Goal: Task Accomplishment & Management: Complete application form

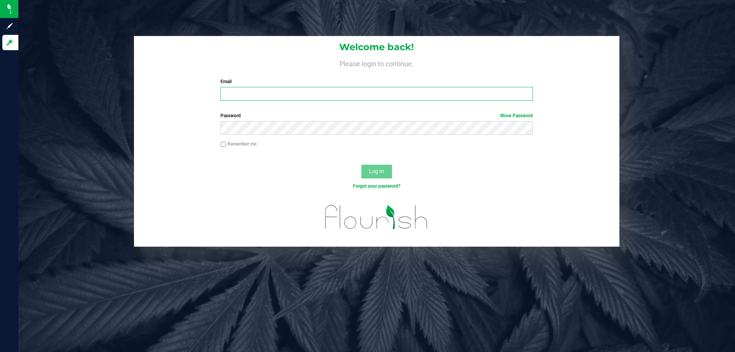
click at [275, 98] on input "Email" at bounding box center [376, 94] width 312 height 14
type input "[EMAIL_ADDRESS][DOMAIN_NAME]"
click at [361, 165] on button "Log In" at bounding box center [376, 172] width 31 height 14
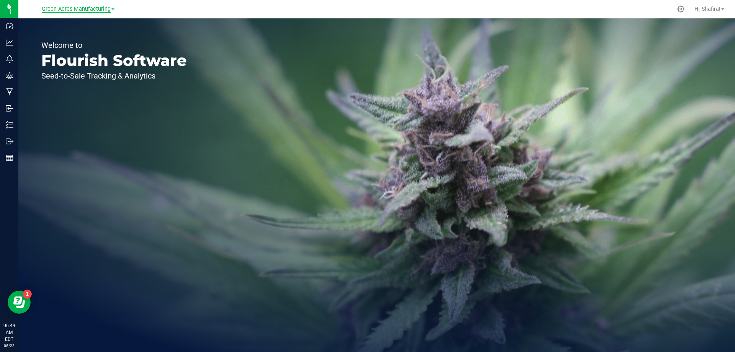
click at [88, 8] on span "Green Acres Manufacturing" at bounding box center [76, 9] width 69 height 7
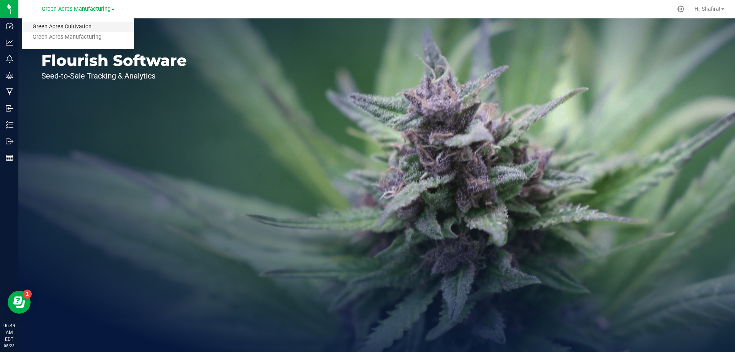
click at [87, 23] on link "Green Acres Cultivation" at bounding box center [78, 27] width 112 height 10
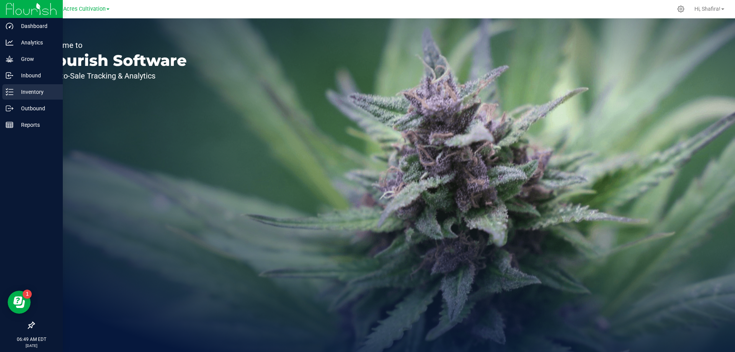
click at [18, 87] on div "Inventory" at bounding box center [32, 91] width 60 height 15
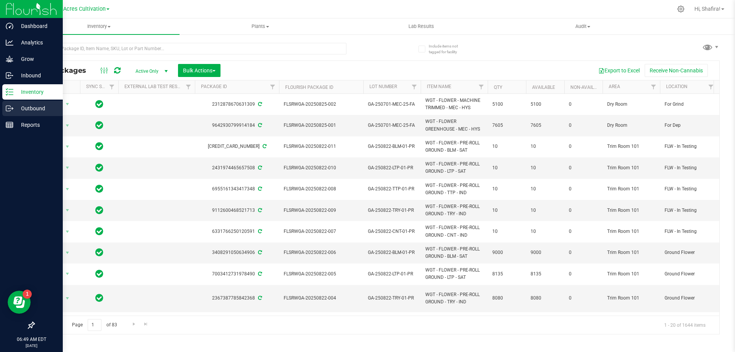
click at [12, 112] on icon at bounding box center [10, 109] width 8 height 8
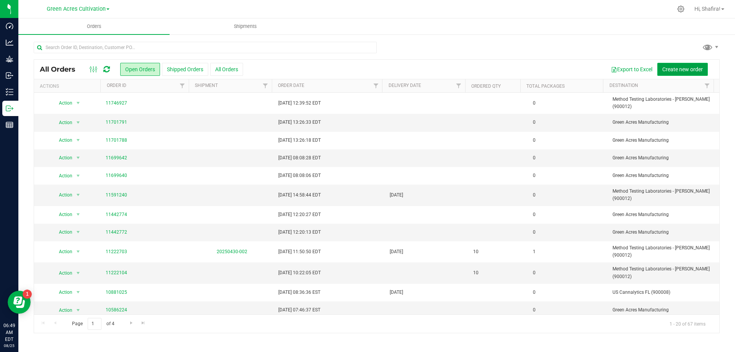
click at [679, 65] on button "Create new order" at bounding box center [682, 69] width 51 height 13
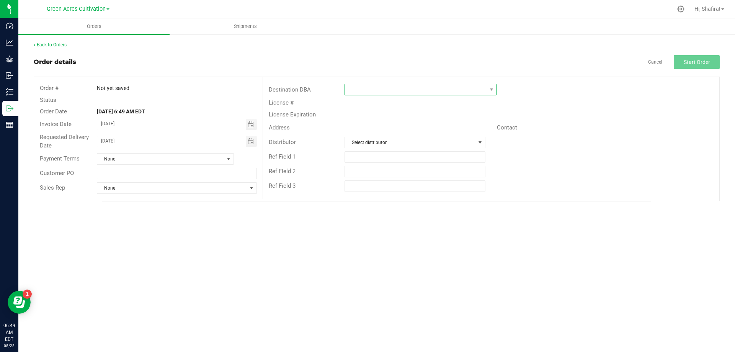
click at [463, 91] on span at bounding box center [416, 89] width 142 height 11
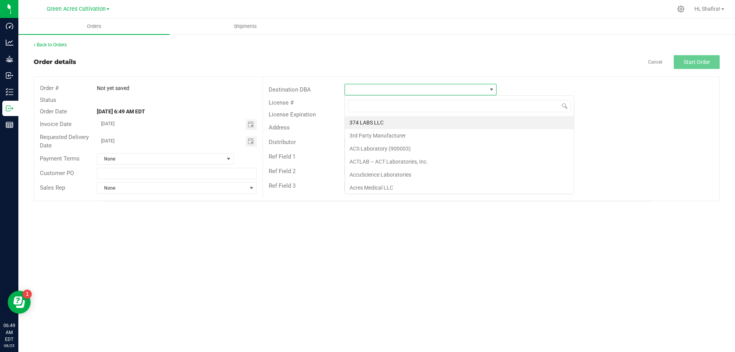
scroll to position [11, 152]
type input "meth"
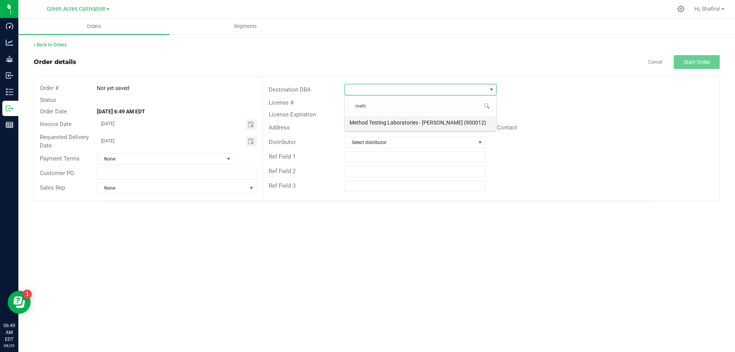
click at [409, 123] on li "Method Testing Laboratories - [PERSON_NAME] (900012)" at bounding box center [420, 122] width 151 height 13
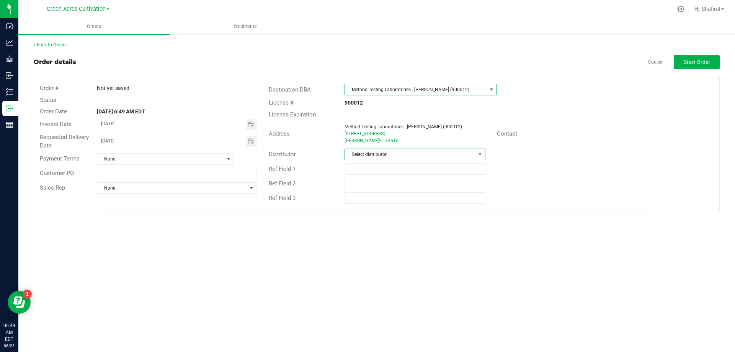
click at [405, 156] on span "Select distributor" at bounding box center [410, 154] width 130 height 11
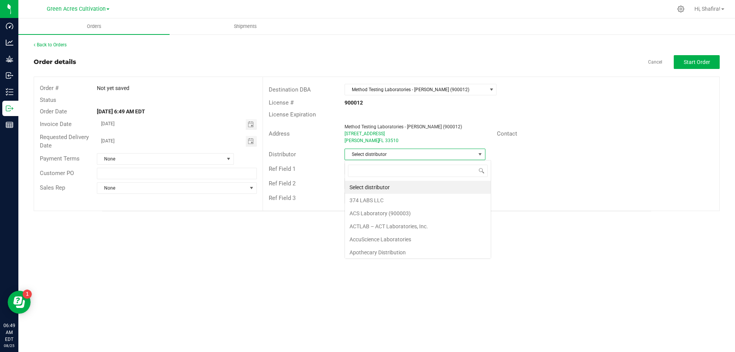
scroll to position [11, 141]
type input "wim"
click at [411, 191] on li "Parallel - Wimauma" at bounding box center [415, 187] width 140 height 13
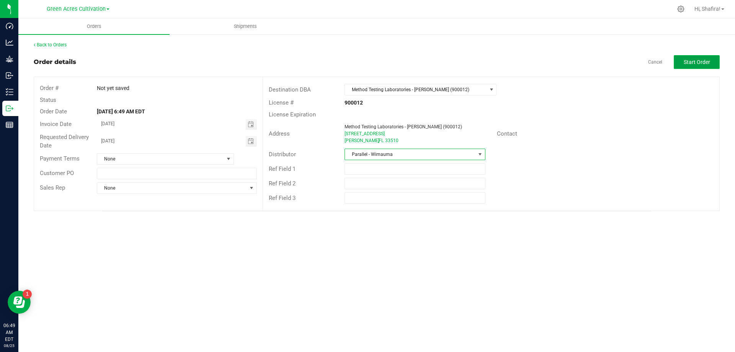
click at [697, 66] on button "Start Order" at bounding box center [697, 62] width 46 height 14
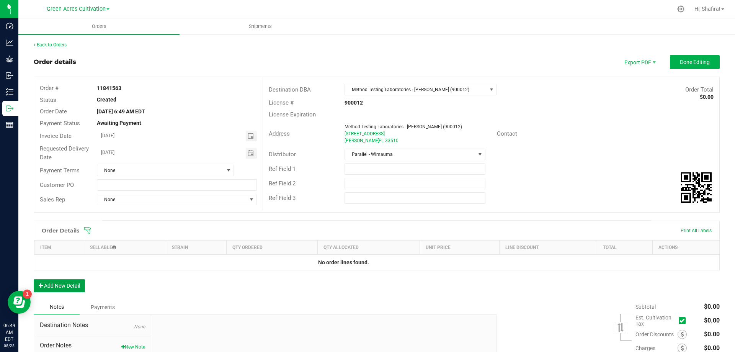
click at [69, 289] on button "Add New Detail" at bounding box center [59, 285] width 51 height 13
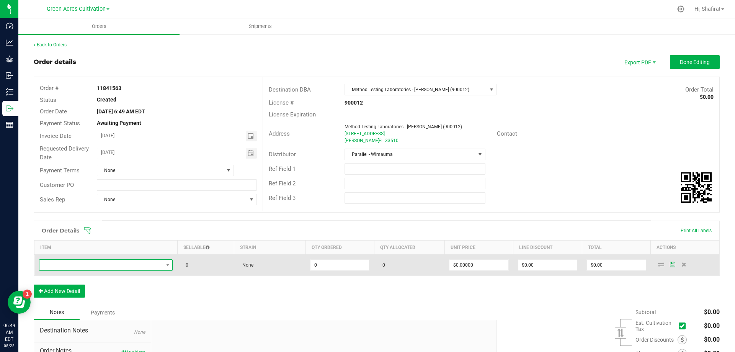
click at [82, 268] on span "NO DATA FOUND" at bounding box center [101, 265] width 124 height 11
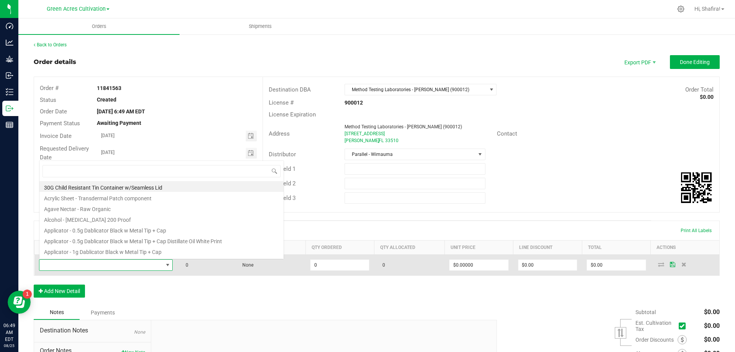
scroll to position [11, 131]
type input "w"
type input "WGT - FLOWER - PRE-ROLL GROUND - CNT"
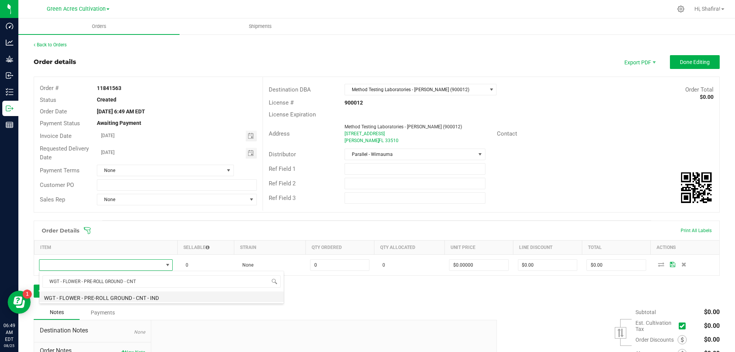
click at [151, 301] on li "WGT - FLOWER - PRE-ROLL GROUND - CNT - IND" at bounding box center [161, 296] width 244 height 11
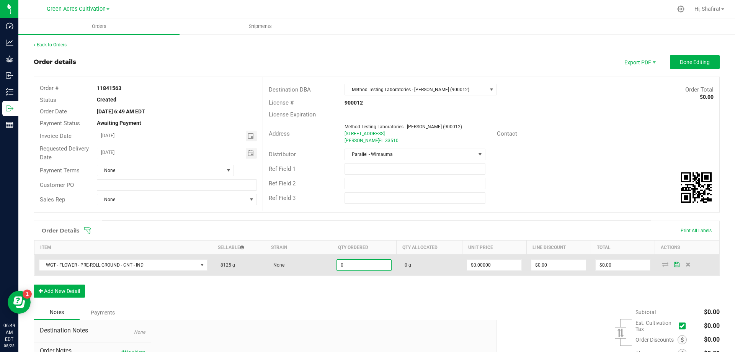
click at [340, 262] on input "0" at bounding box center [364, 265] width 54 height 11
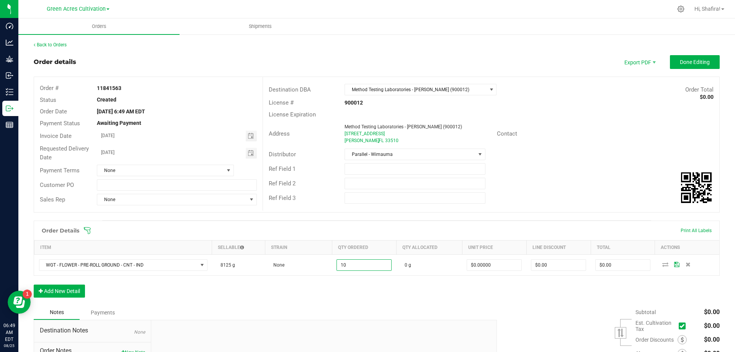
type input "10.0000 g"
click at [411, 294] on div "Order Details Print All Labels Item Sellable Strain Qty Ordered Qty Allocated U…" at bounding box center [377, 262] width 686 height 85
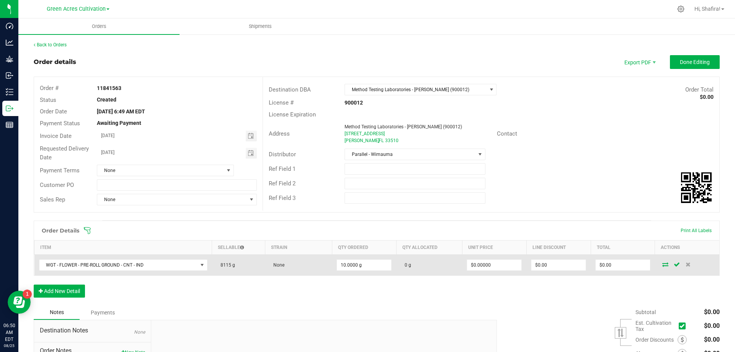
click at [662, 265] on icon at bounding box center [665, 264] width 6 height 5
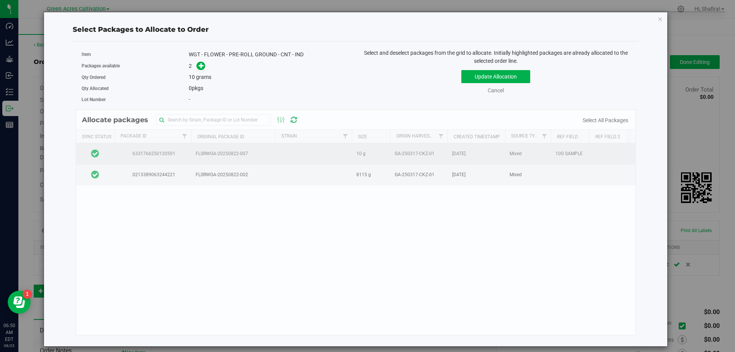
click at [106, 160] on td at bounding box center [95, 153] width 38 height 21
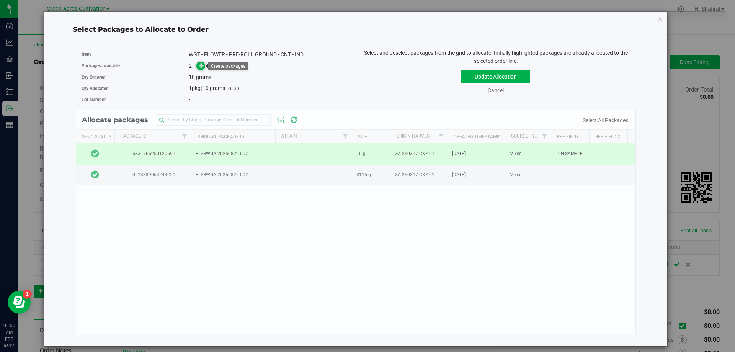
click at [200, 65] on icon at bounding box center [202, 65] width 6 height 6
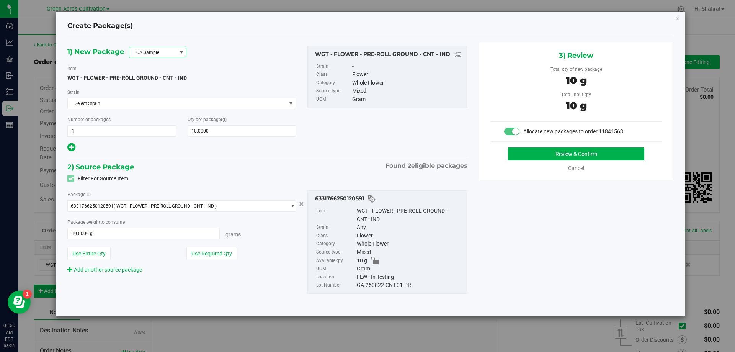
click at [167, 53] on span "QA Sample" at bounding box center [152, 52] width 47 height 11
click at [152, 86] on li "R&D Sample" at bounding box center [157, 86] width 57 height 11
click at [394, 287] on div "GA-250822-CNT-01-PR" at bounding box center [410, 285] width 106 height 8
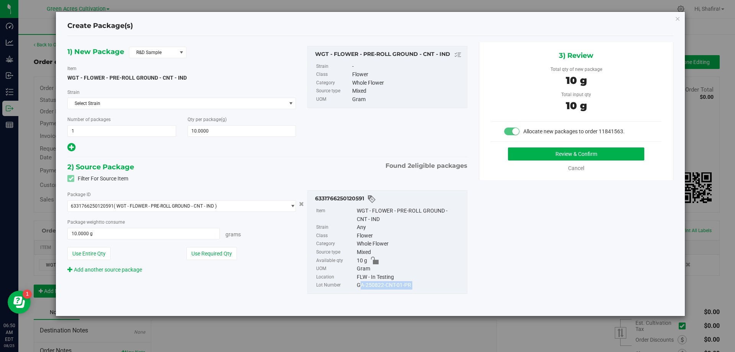
click at [394, 287] on div "GA-250822-CNT-01-PR" at bounding box center [410, 285] width 106 height 8
copy div "GA-250822-CNT-01-PR"
click at [562, 150] on button "Review & Confirm" at bounding box center [576, 153] width 136 height 13
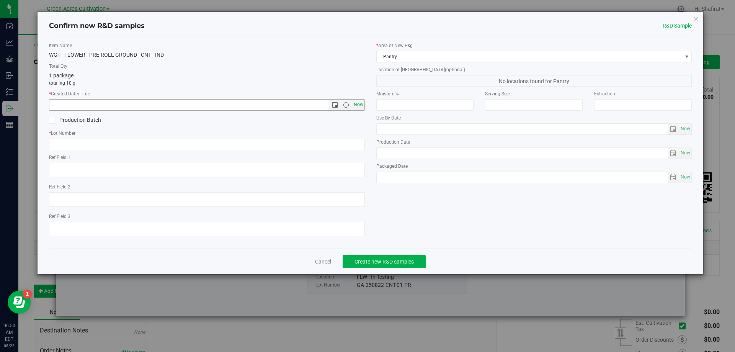
click at [362, 105] on span "Now" at bounding box center [358, 104] width 13 height 11
type input "[DATE] 6:50 AM"
paste input "GA-250822-CNT-01-PR"
type input "GA-250822-CNT-01-PR"
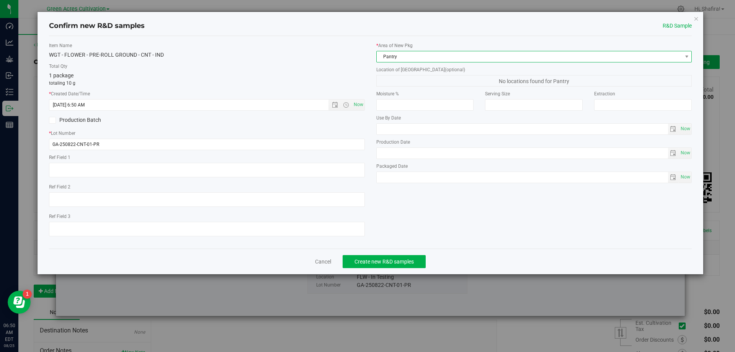
click at [438, 61] on span "Pantry" at bounding box center [529, 56] width 305 height 11
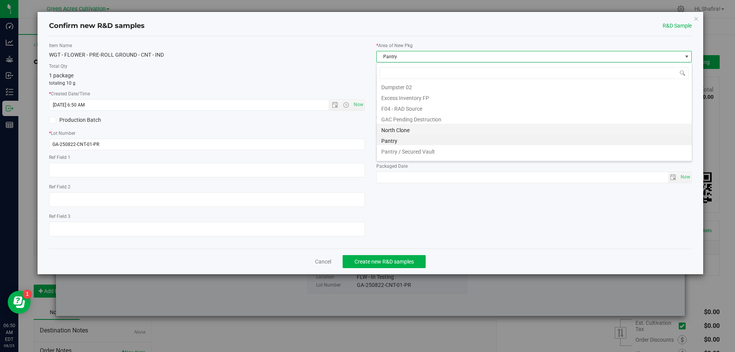
scroll to position [101, 0]
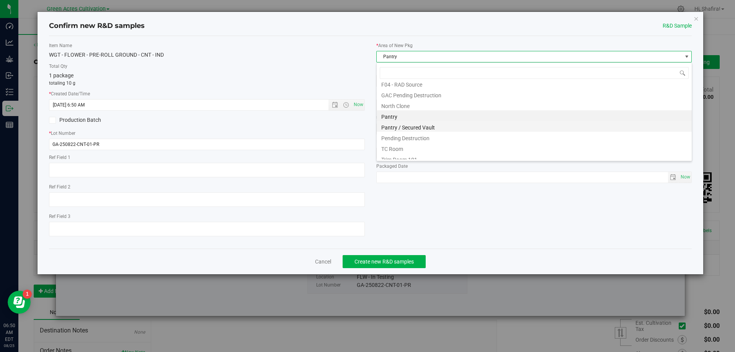
click at [418, 127] on li "Pantry / Secured Vault" at bounding box center [534, 126] width 315 height 11
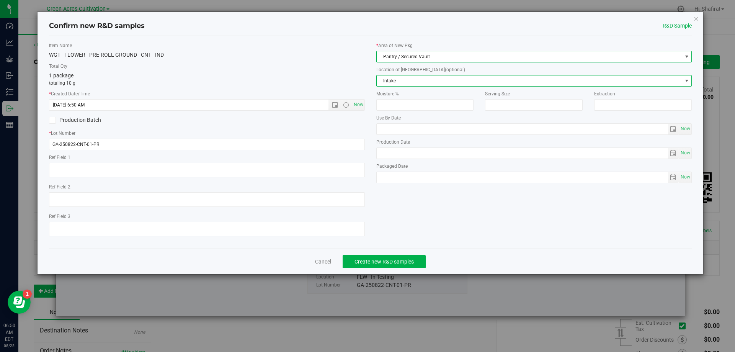
click at [403, 83] on span "Intake" at bounding box center [529, 80] width 305 height 11
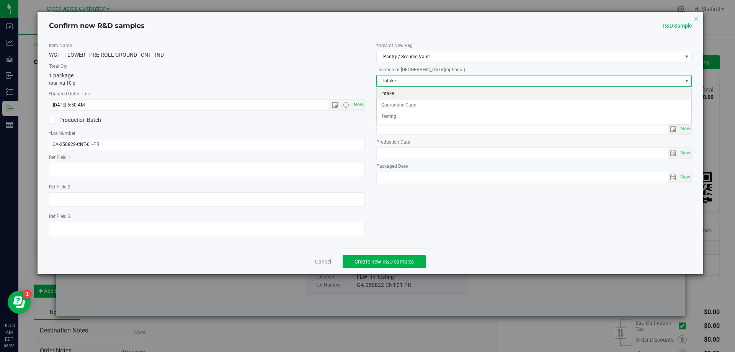
click at [394, 98] on li "Intake" at bounding box center [534, 93] width 315 height 11
click at [407, 260] on span "Create new R&D samples" at bounding box center [383, 261] width 59 height 6
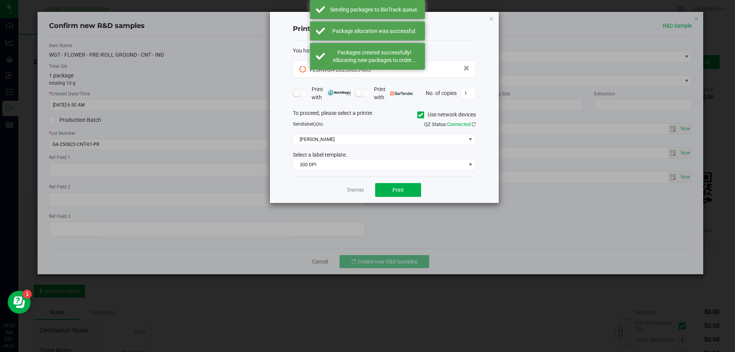
click at [423, 113] on span at bounding box center [420, 114] width 7 height 7
click at [0, 0] on input "Use network devices" at bounding box center [0, 0] width 0 height 0
click at [399, 141] on span at bounding box center [379, 139] width 173 height 11
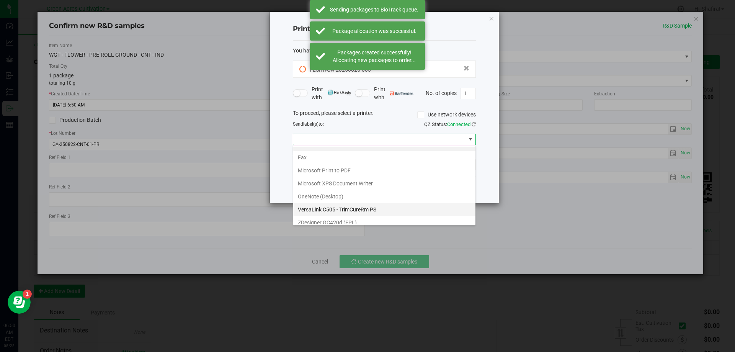
scroll to position [15, 0]
click at [357, 214] on \(EPL\) "ZDesigner GC420d (EPL)" at bounding box center [384, 217] width 182 height 13
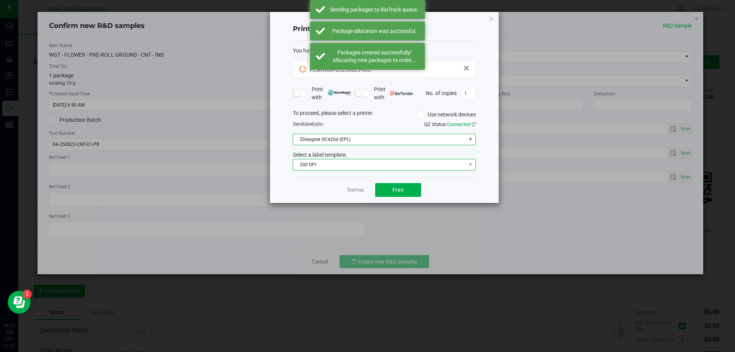
click at [355, 167] on span "300 DPI" at bounding box center [379, 164] width 173 height 11
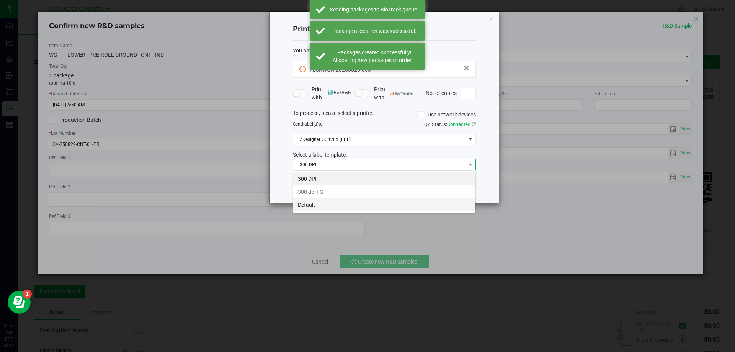
scroll to position [11, 183]
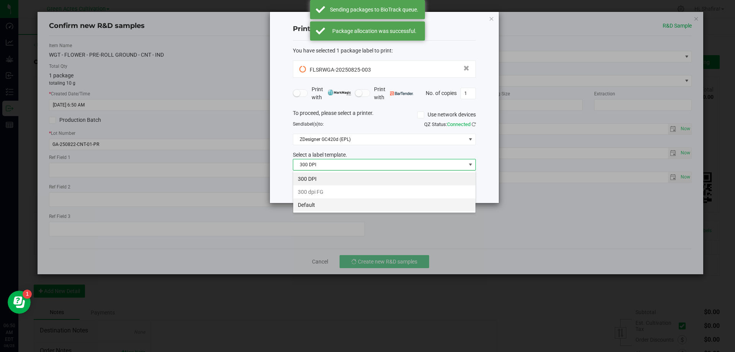
click at [335, 203] on li "Default" at bounding box center [384, 204] width 182 height 13
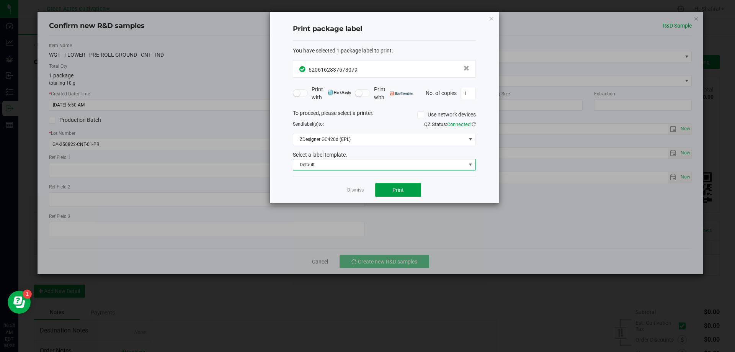
click at [400, 192] on span "Print" at bounding box center [397, 190] width 11 height 6
click at [350, 186] on app-cancel-button "Dismiss" at bounding box center [355, 190] width 16 height 8
click at [353, 189] on link "Dismiss" at bounding box center [355, 190] width 16 height 7
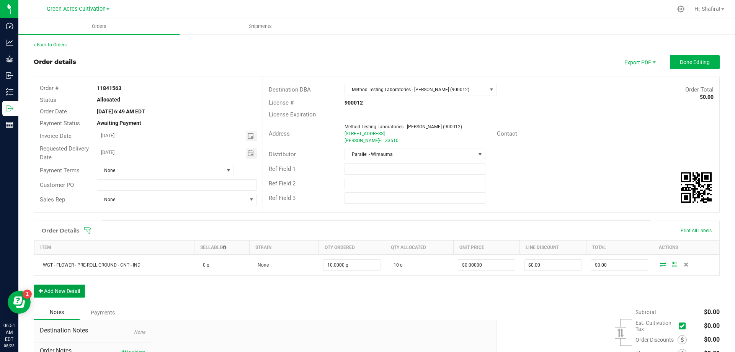
click at [60, 288] on button "Add New Detail" at bounding box center [59, 290] width 51 height 13
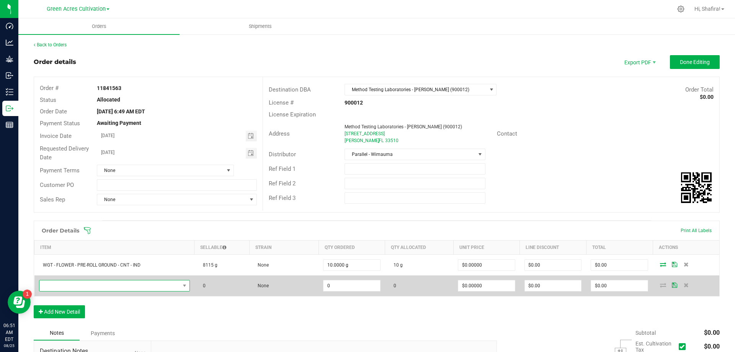
click at [138, 289] on span "NO DATA FOUND" at bounding box center [109, 285] width 140 height 11
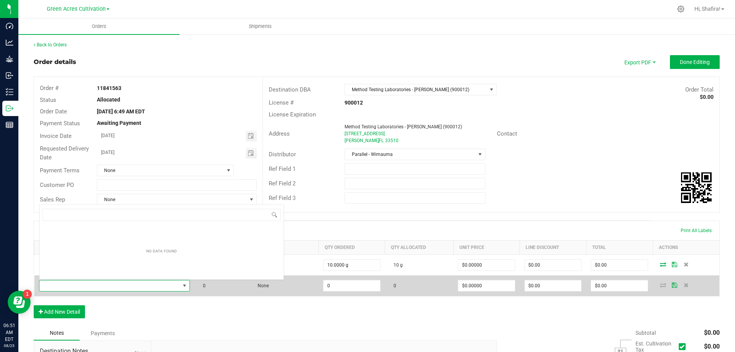
scroll to position [11, 149]
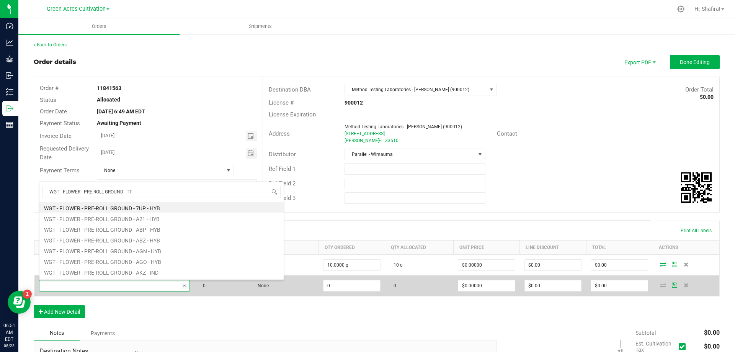
type input "WGT - FLOWER - PRE-ROLL GROUND - TTP"
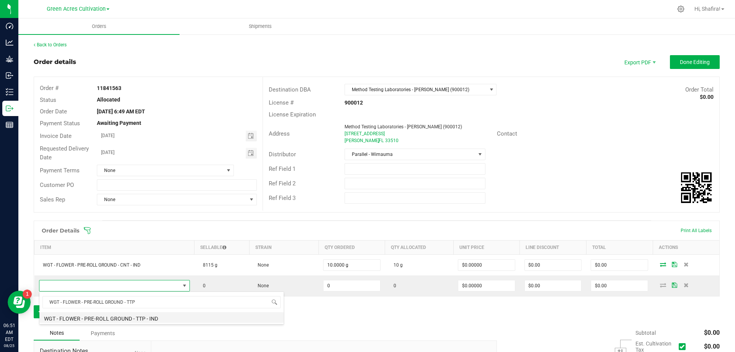
click at [159, 320] on li "WGT - FLOWER - PRE-ROLL GROUND - TTP - IND" at bounding box center [161, 317] width 244 height 11
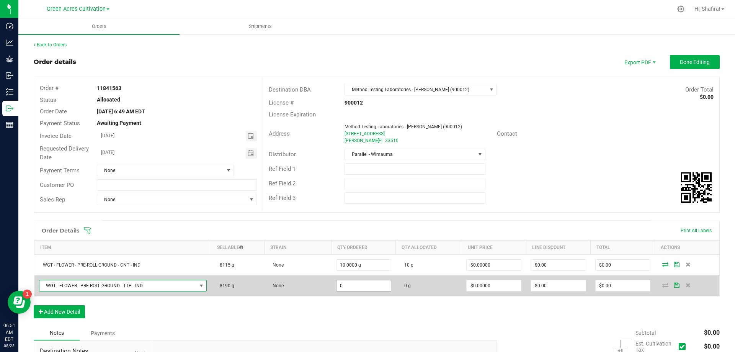
click at [350, 289] on input "0" at bounding box center [363, 285] width 54 height 11
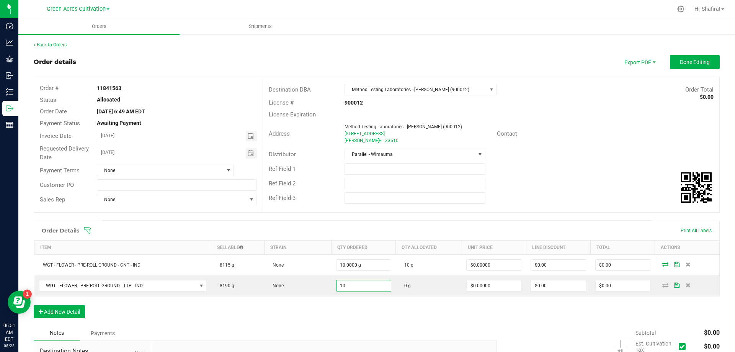
type input "10.0000 g"
click at [399, 313] on div "Order Details Print All Labels Item Sellable Strain Qty Ordered Qty Allocated U…" at bounding box center [377, 272] width 686 height 105
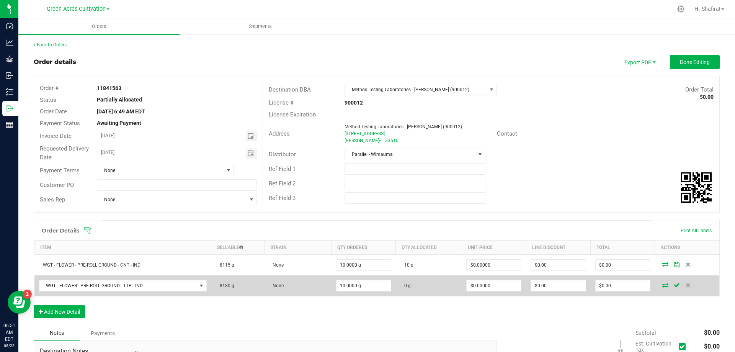
click at [662, 284] on icon at bounding box center [665, 285] width 6 height 5
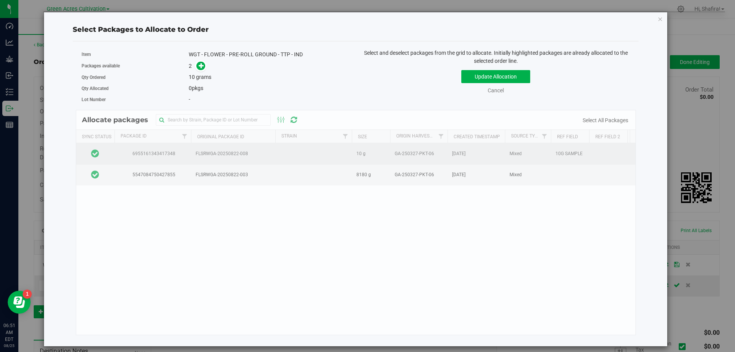
click at [113, 152] on td at bounding box center [95, 153] width 38 height 21
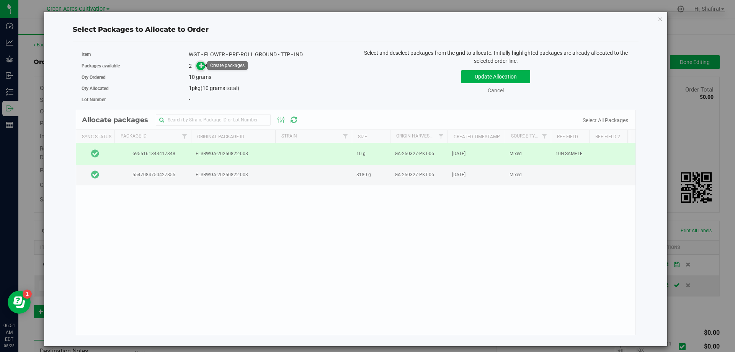
click at [199, 68] on icon at bounding box center [201, 65] width 5 height 5
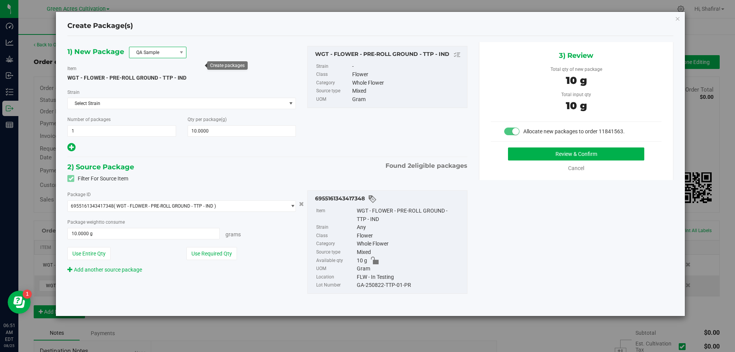
click at [168, 50] on span "QA Sample" at bounding box center [152, 52] width 47 height 11
click at [152, 84] on li "R&D Sample" at bounding box center [157, 86] width 57 height 11
click at [403, 284] on div "GA-250822-TTP-01-PR" at bounding box center [410, 285] width 106 height 8
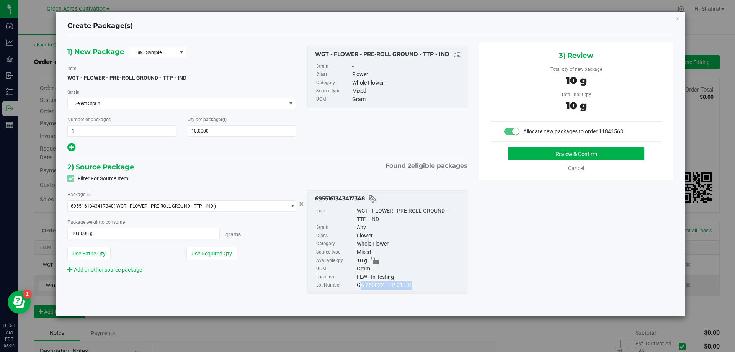
click at [403, 284] on div "GA-250822-TTP-01-PR" at bounding box center [410, 285] width 106 height 8
copy div "GA-250822-TTP-01-PR"
click at [557, 151] on button "Review & Confirm" at bounding box center [576, 153] width 136 height 13
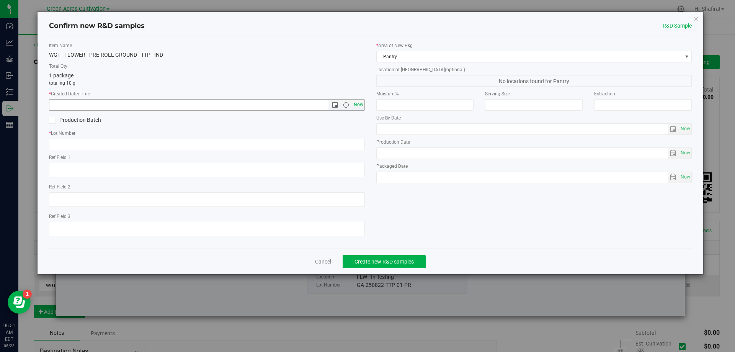
click at [358, 107] on span "Now" at bounding box center [358, 104] width 13 height 11
type input "[DATE] 6:51 AM"
paste input "GA-250822-TTP-01-PR"
type input "GA-250822-TTP-01-PR"
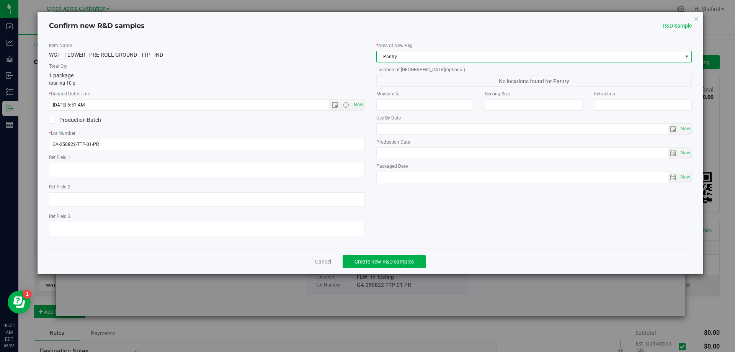
click at [509, 59] on span "Pantry" at bounding box center [529, 56] width 305 height 11
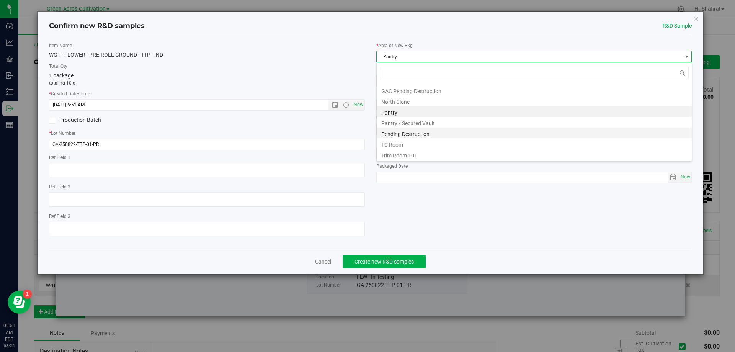
scroll to position [106, 0]
click at [416, 124] on li "Pantry / Secured Vault" at bounding box center [534, 121] width 315 height 11
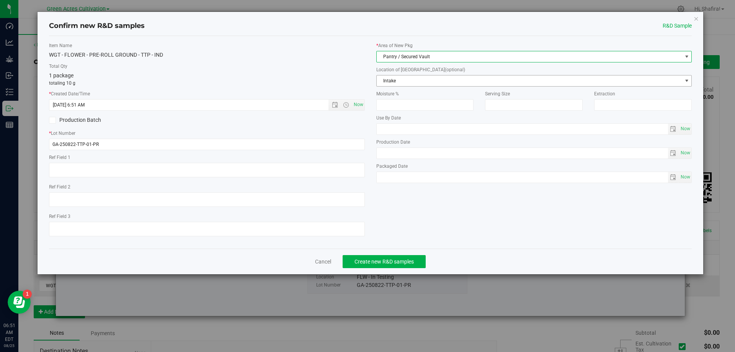
click at [418, 84] on span "Intake" at bounding box center [529, 80] width 305 height 11
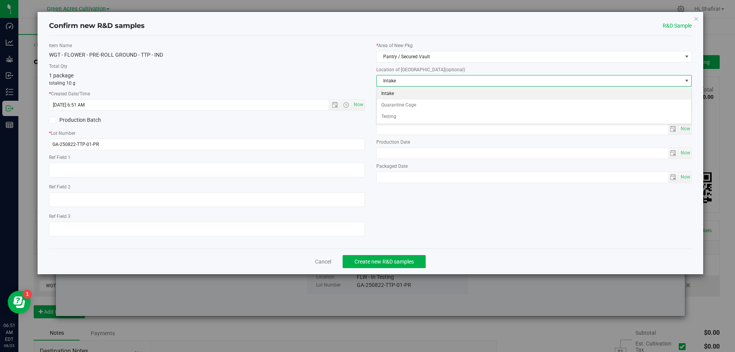
click at [389, 93] on li "Intake" at bounding box center [534, 93] width 315 height 11
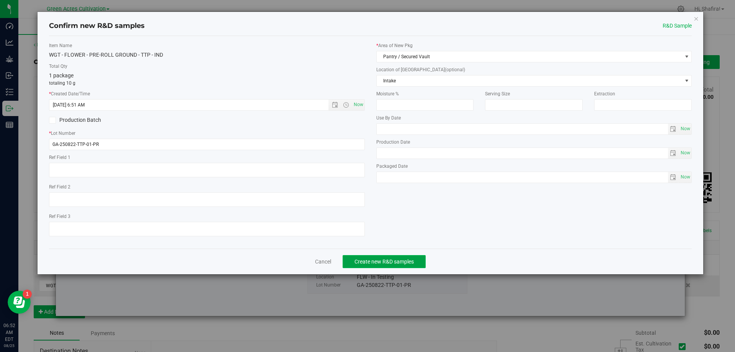
click at [396, 263] on span "Create new R&D samples" at bounding box center [383, 261] width 59 height 6
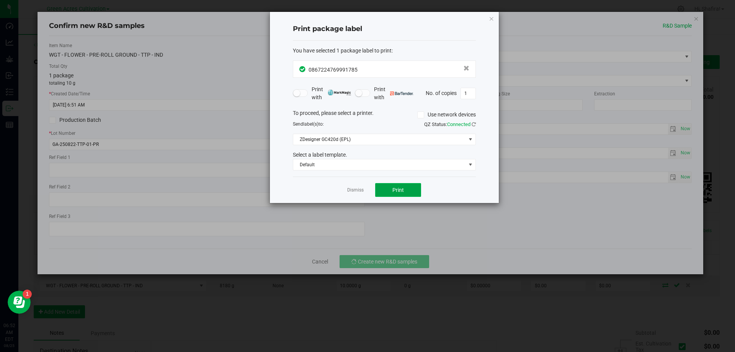
click at [391, 190] on button "Print" at bounding box center [398, 190] width 46 height 14
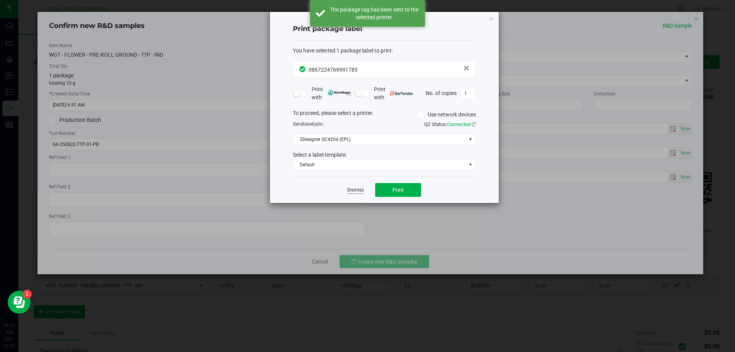
click at [355, 190] on link "Dismiss" at bounding box center [355, 190] width 16 height 7
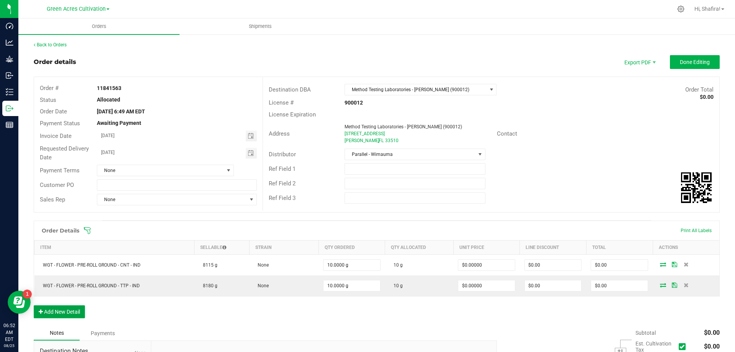
click at [67, 315] on button "Add New Detail" at bounding box center [59, 311] width 51 height 13
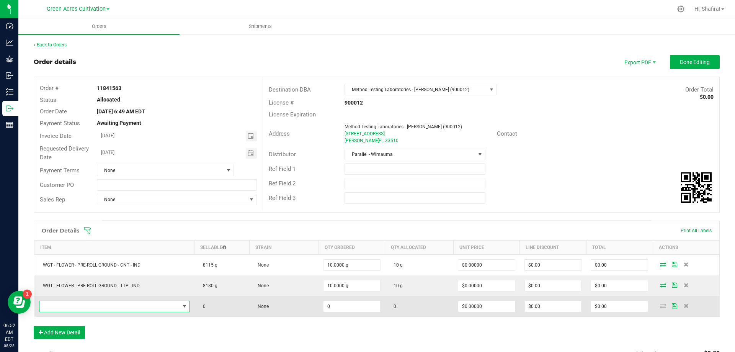
click at [59, 306] on span "NO DATA FOUND" at bounding box center [109, 306] width 140 height 11
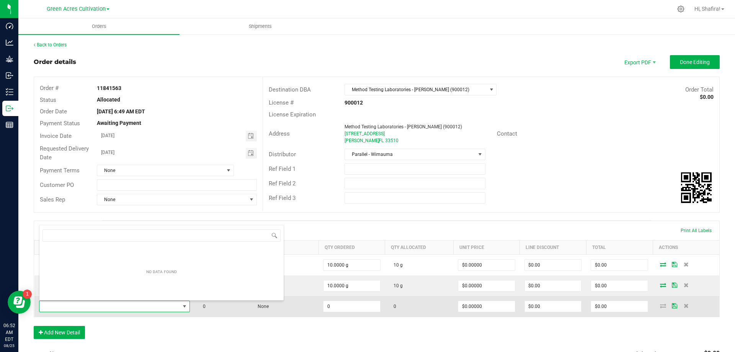
scroll to position [11, 149]
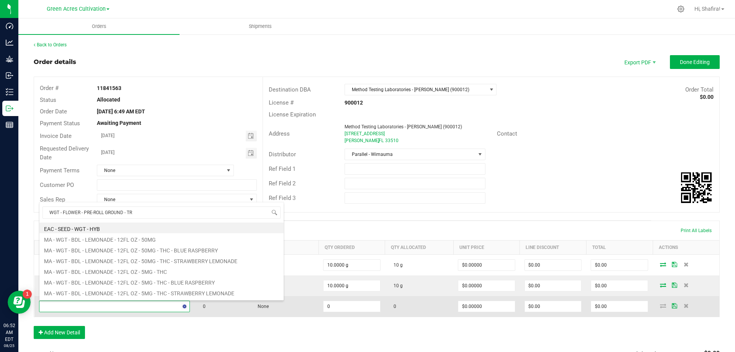
type input "WGT - FLOWER - PRE-ROLL GROUND - TRY"
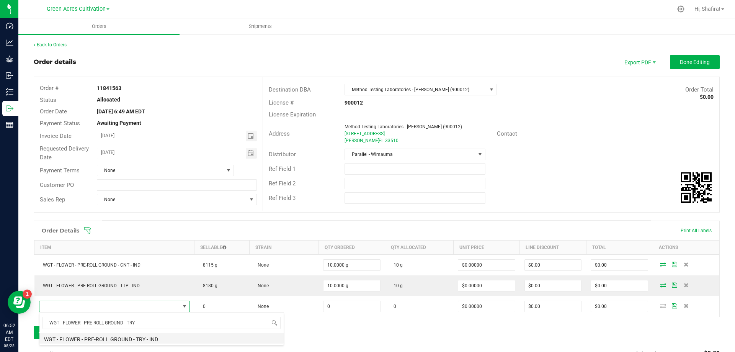
click at [103, 342] on li "WGT - FLOWER - PRE-ROLL GROUND - TRY - IND" at bounding box center [161, 338] width 244 height 11
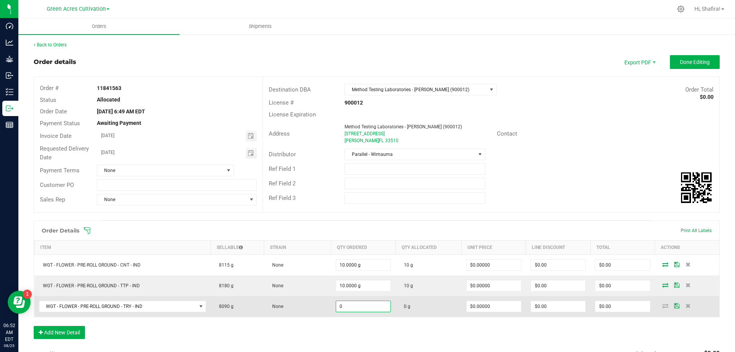
click at [353, 309] on input "0" at bounding box center [363, 306] width 54 height 11
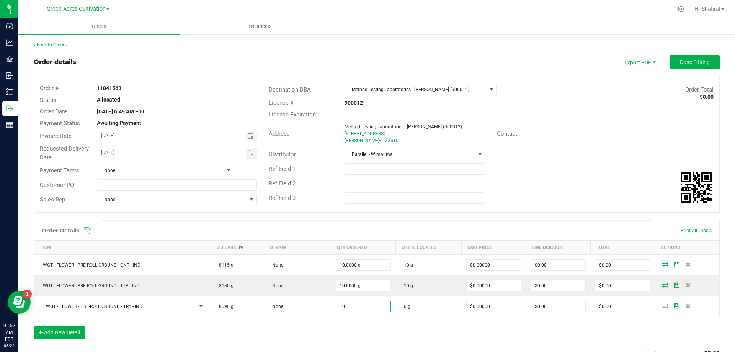
type input "10.0000 g"
click at [385, 333] on div "Order Details Print All Labels Item Sellable Strain Qty Ordered Qty Allocated U…" at bounding box center [377, 283] width 686 height 126
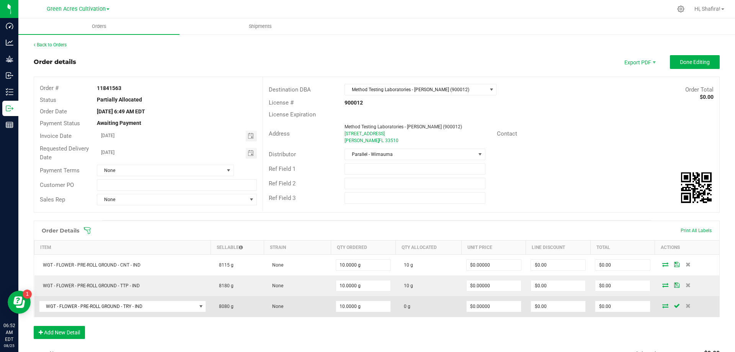
click at [662, 306] on icon at bounding box center [665, 305] width 6 height 5
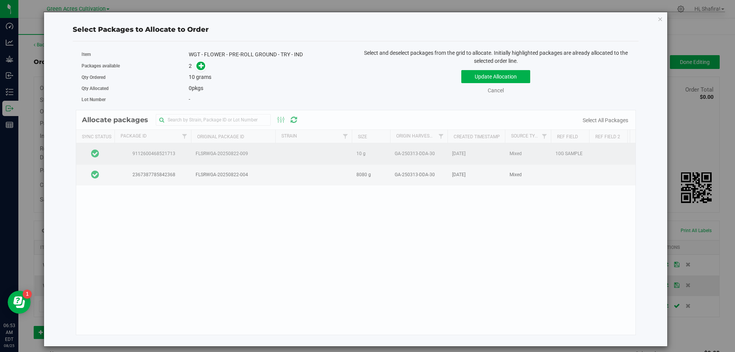
click at [105, 157] on td at bounding box center [95, 153] width 38 height 21
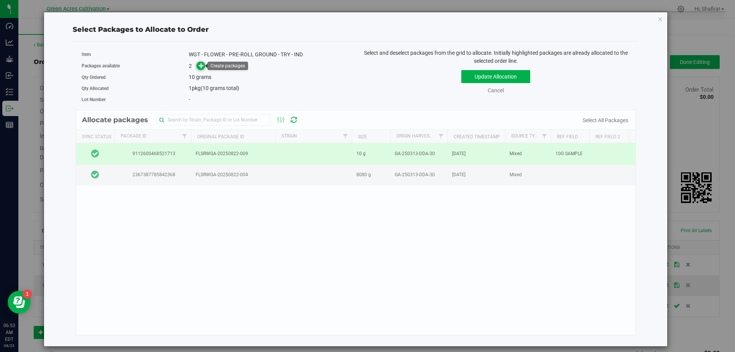
click at [203, 69] on span at bounding box center [200, 66] width 9 height 9
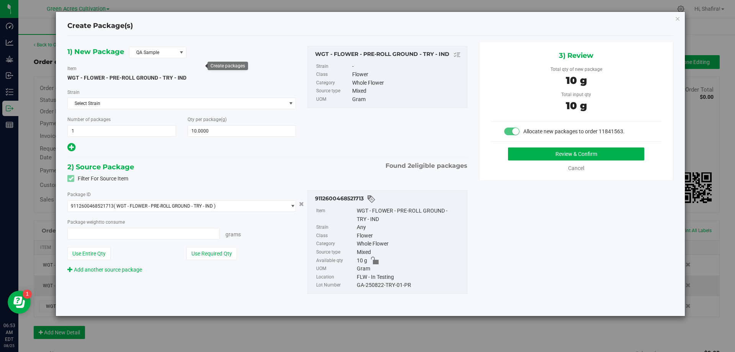
type input "10.0000 g"
click at [181, 53] on span at bounding box center [181, 52] width 6 height 6
click at [155, 84] on li "R&D Sample" at bounding box center [157, 86] width 57 height 11
click at [385, 288] on div "GA-250822-TRY-01-PR" at bounding box center [410, 285] width 106 height 8
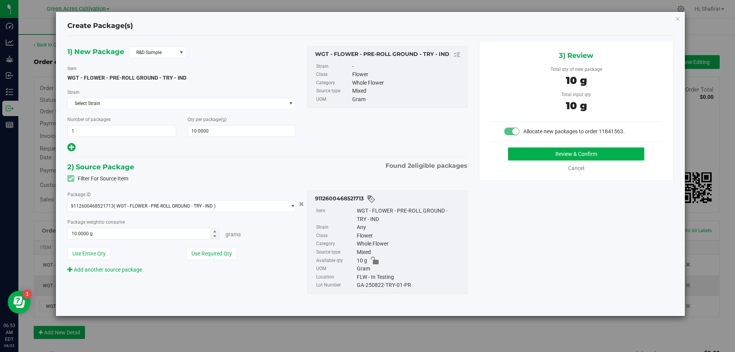
click at [384, 284] on div "GA-250822-TRY-01-PR" at bounding box center [410, 285] width 106 height 8
copy div "GA-250822-TRY-01-PR"
click at [567, 147] on div "3) Review Total qty of new package 10 g Total input qty 10 g Allocate new packa…" at bounding box center [576, 111] width 194 height 138
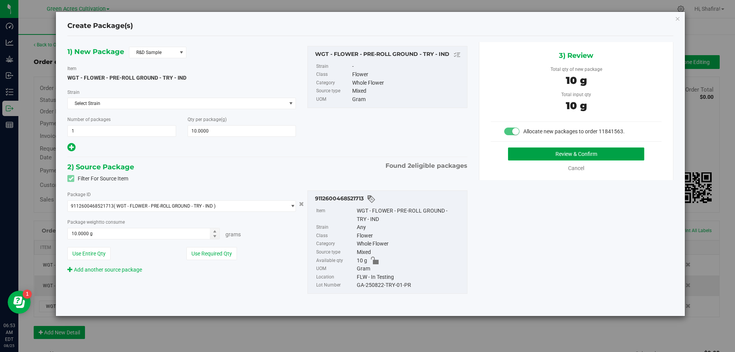
click at [566, 156] on button "Review & Confirm" at bounding box center [576, 153] width 136 height 13
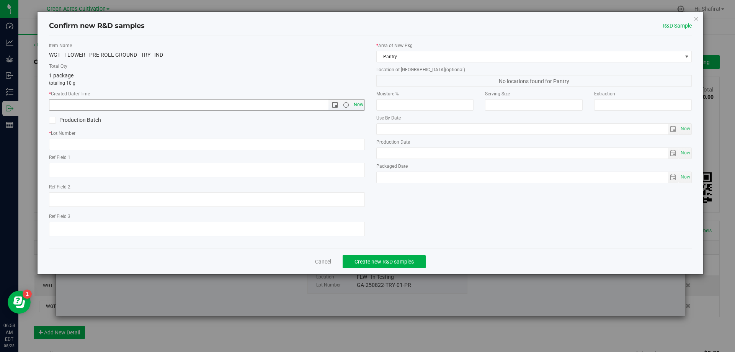
click at [362, 106] on span "Now" at bounding box center [358, 104] width 13 height 11
type input "[DATE] 6:53 AM"
paste input "GA-250822-TRY-01-PR"
type input "GA-250822-TRY-01-PR"
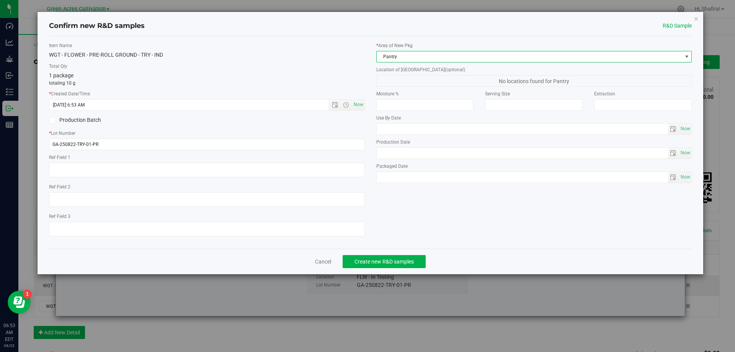
click at [473, 51] on span "Pantry" at bounding box center [529, 56] width 305 height 11
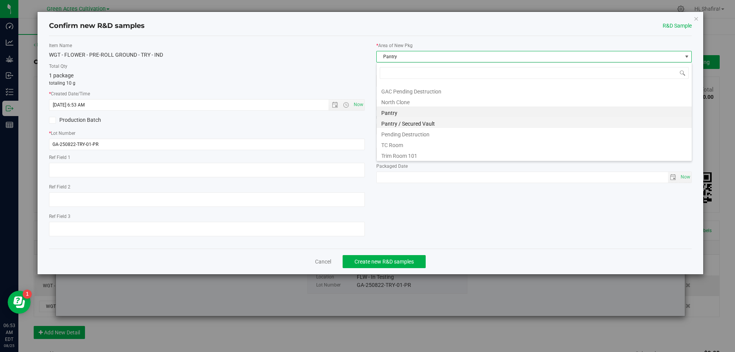
scroll to position [106, 0]
click at [407, 123] on li "Pantry / Secured Vault" at bounding box center [534, 121] width 315 height 11
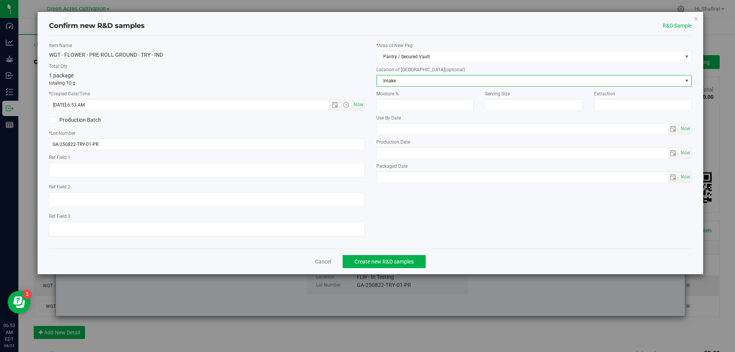
click at [404, 83] on span "Intake" at bounding box center [529, 80] width 305 height 11
click at [401, 95] on li "Intake" at bounding box center [534, 93] width 315 height 11
click at [397, 263] on span "Create new R&D samples" at bounding box center [383, 261] width 59 height 6
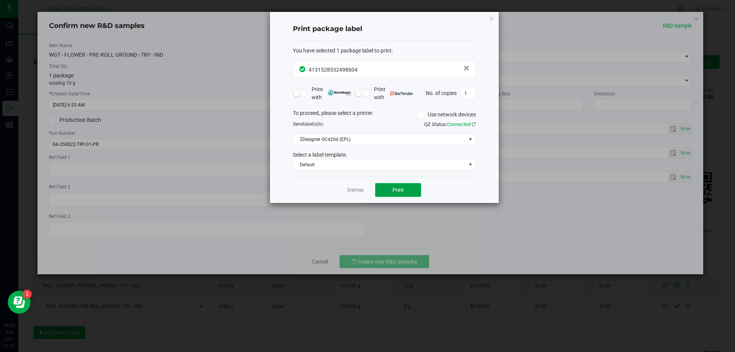
click at [411, 189] on button "Print" at bounding box center [398, 190] width 46 height 14
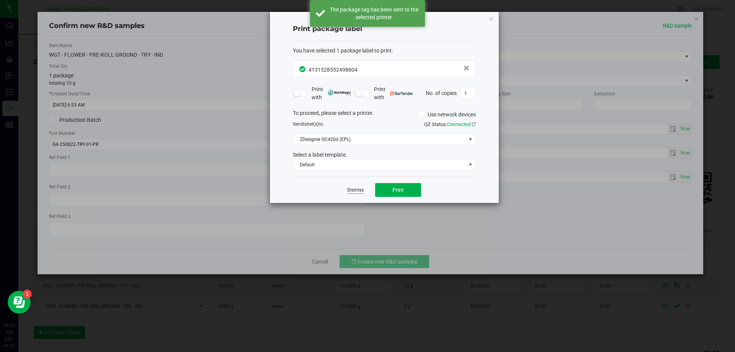
click at [357, 189] on link "Dismiss" at bounding box center [355, 190] width 16 height 7
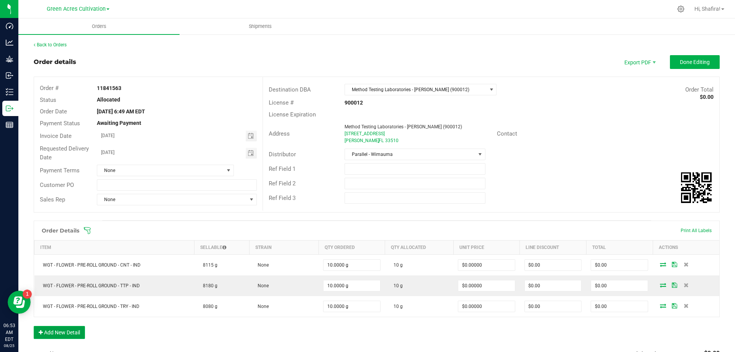
click at [38, 328] on button "Add New Detail" at bounding box center [59, 332] width 51 height 13
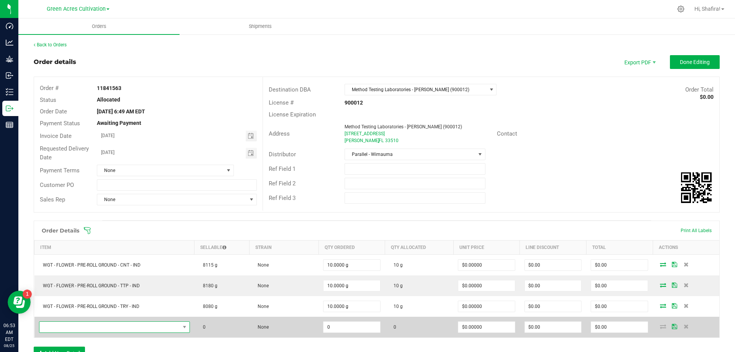
click at [56, 328] on span "NO DATA FOUND" at bounding box center [109, 327] width 140 height 11
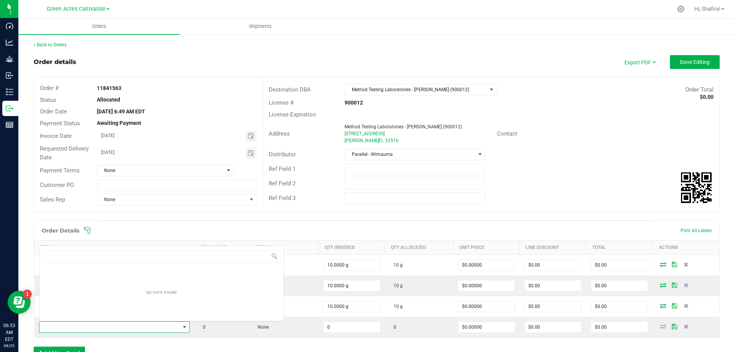
scroll to position [11, 149]
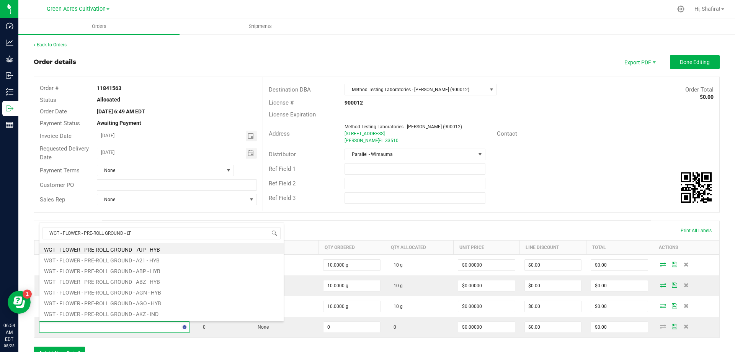
type input "WGT - FLOWER - PRE-ROLL GROUND - LTP"
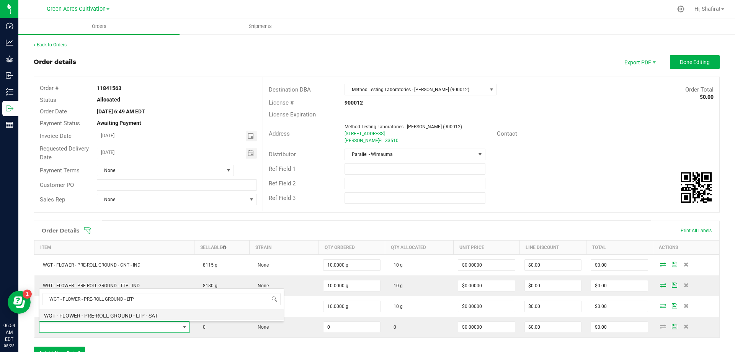
click at [142, 312] on li "WGT - FLOWER - PRE-ROLL GROUND - LTP - SAT" at bounding box center [161, 314] width 244 height 11
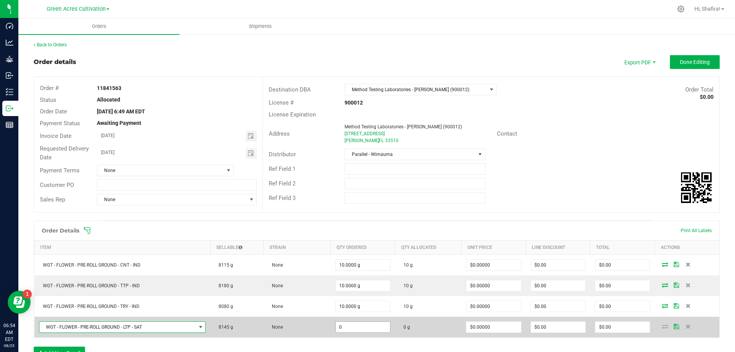
click at [348, 329] on input "0" at bounding box center [363, 327] width 54 height 11
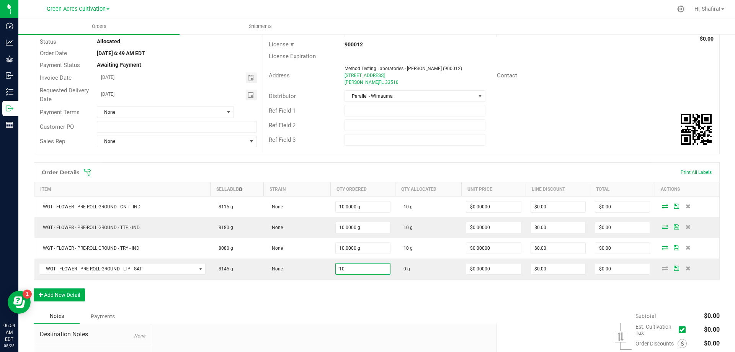
scroll to position [141, 0]
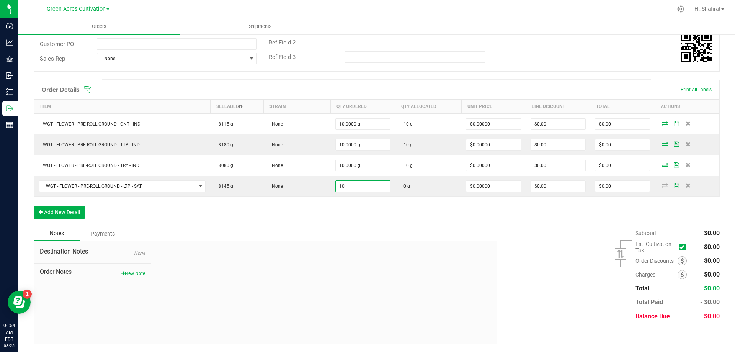
type input "10.0000 g"
click at [550, 217] on div "Order Details Print All Labels Item Sellable Strain Qty Ordered Qty Allocated U…" at bounding box center [377, 153] width 686 height 147
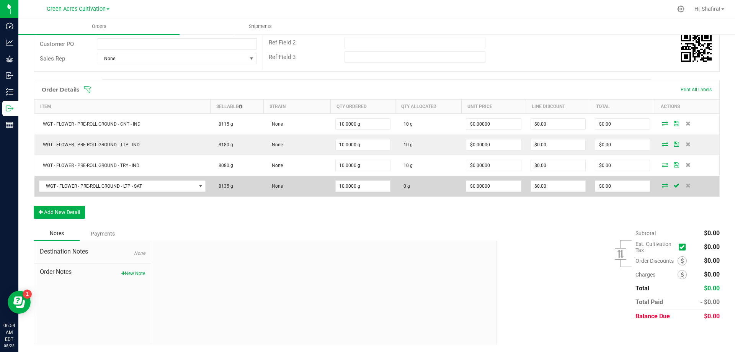
click at [660, 181] on td at bounding box center [687, 186] width 65 height 21
click at [662, 183] on icon at bounding box center [665, 185] width 6 height 5
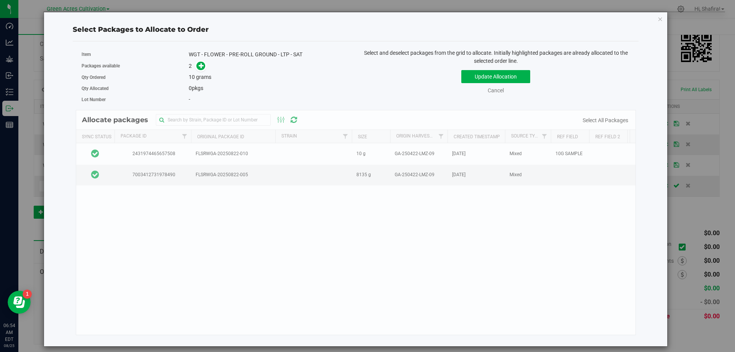
click at [116, 153] on div "Allocate packages Sync Status Package Id Original Package ID Strain Size Origin…" at bounding box center [356, 222] width 560 height 225
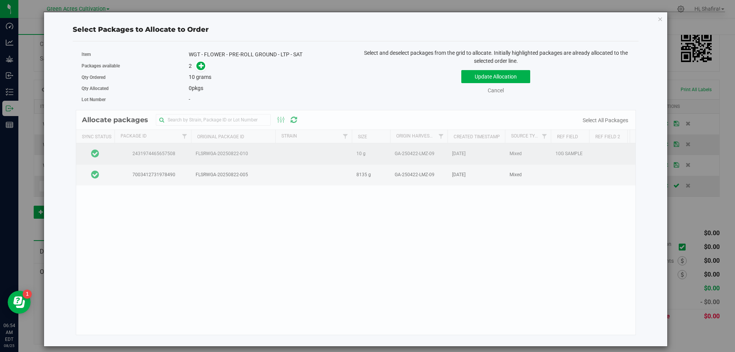
click at [108, 156] on td at bounding box center [95, 153] width 38 height 21
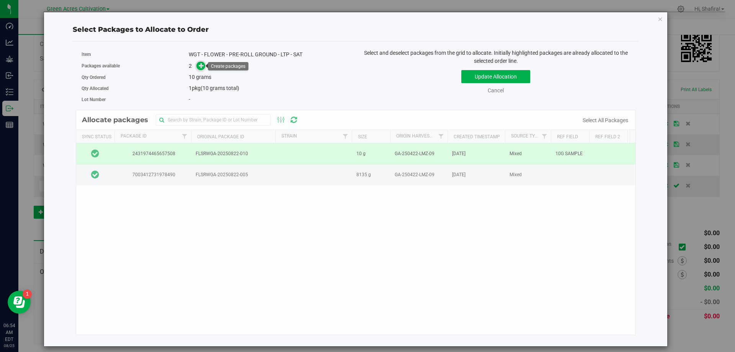
click at [204, 66] on span at bounding box center [200, 66] width 9 height 9
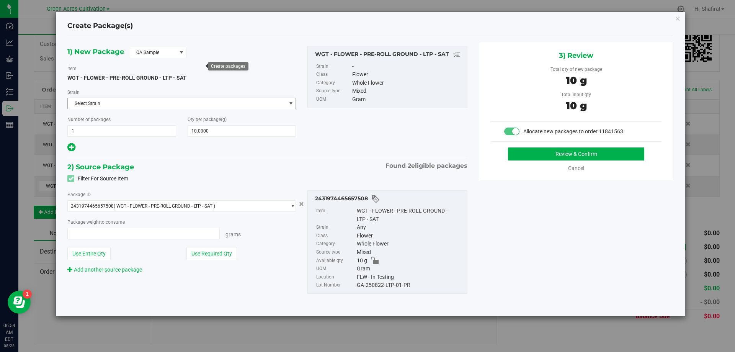
type input "10.0000 g"
click at [176, 55] on span "QA Sample" at bounding box center [152, 52] width 47 height 11
click at [162, 86] on li "R&D Sample" at bounding box center [157, 86] width 57 height 11
click at [369, 282] on div "GA-250822-LTP-01-PR" at bounding box center [410, 285] width 106 height 8
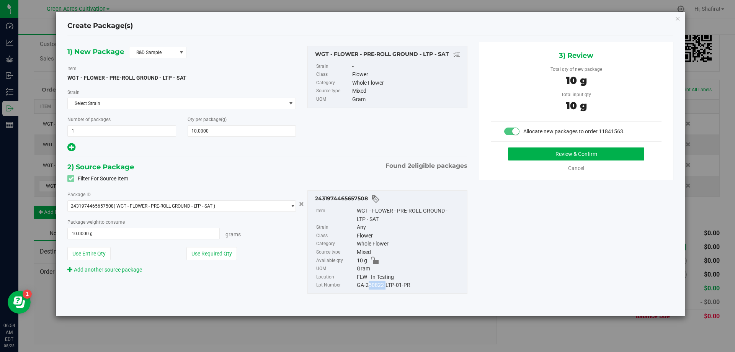
click at [369, 282] on div "GA-250822-LTP-01-PR" at bounding box center [410, 285] width 106 height 8
copy div "GA-250822-LTP-01-PR"
click at [554, 155] on button "Review & Confirm" at bounding box center [576, 153] width 136 height 13
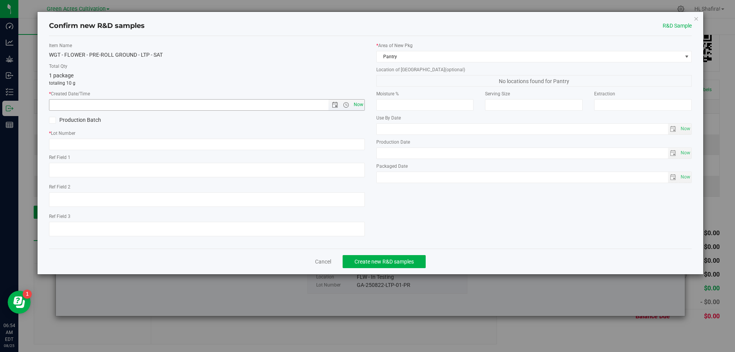
click at [361, 109] on span "Now" at bounding box center [358, 104] width 13 height 11
type input "[DATE] 6:54 AM"
paste input "GA-250822-LTP-01-PR"
type input "GA-250822-LTP-01-PR"
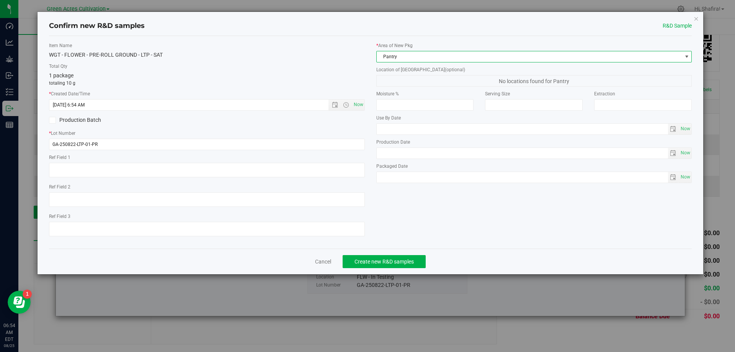
click at [466, 57] on span "Pantry" at bounding box center [529, 56] width 305 height 11
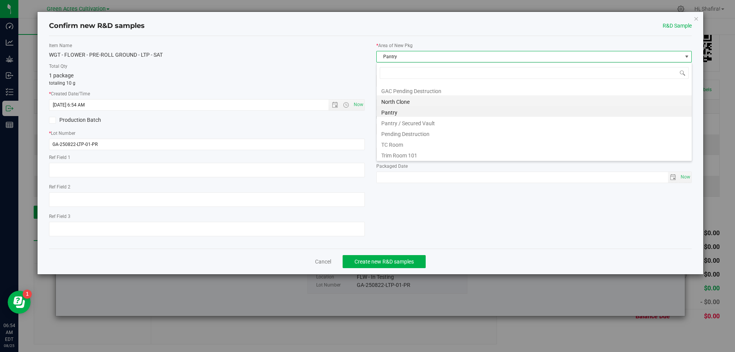
scroll to position [106, 0]
click at [410, 125] on li "Pantry / Secured Vault" at bounding box center [534, 121] width 315 height 11
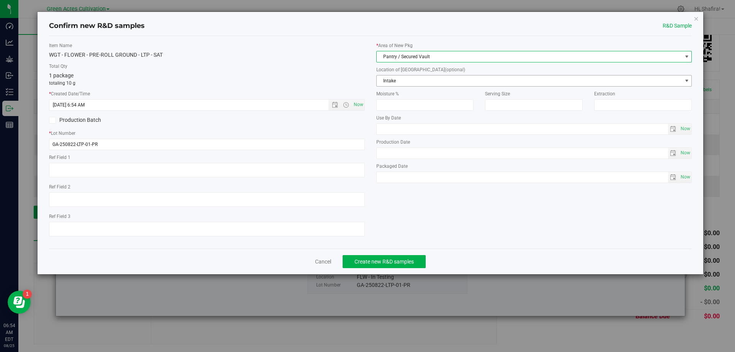
click at [423, 84] on span "Intake" at bounding box center [529, 80] width 305 height 11
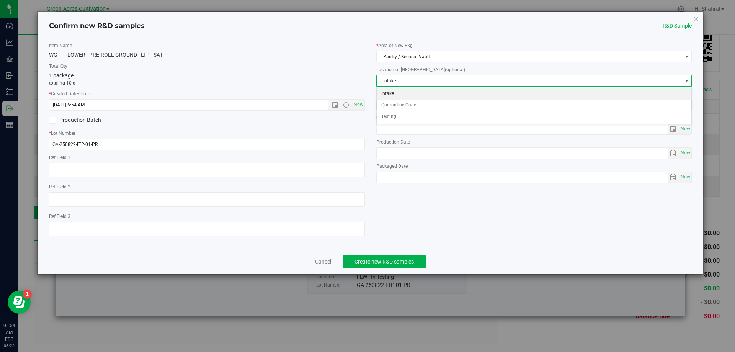
click at [398, 95] on li "Intake" at bounding box center [534, 93] width 315 height 11
click at [405, 258] on span "Create new R&D samples" at bounding box center [383, 261] width 59 height 6
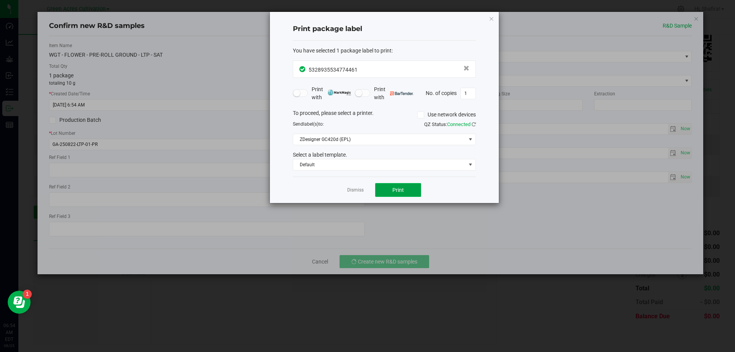
click at [410, 193] on button "Print" at bounding box center [398, 190] width 46 height 14
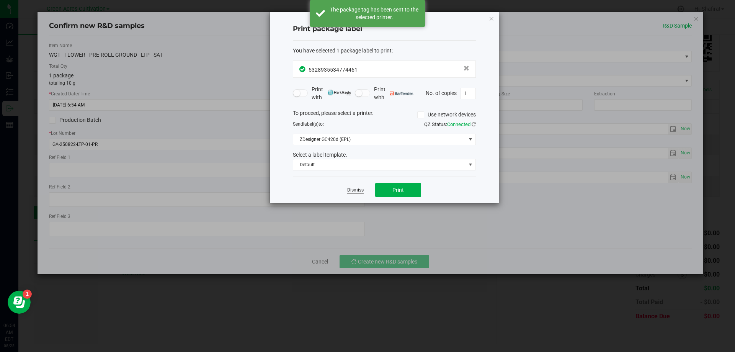
click at [355, 187] on link "Dismiss" at bounding box center [355, 190] width 16 height 7
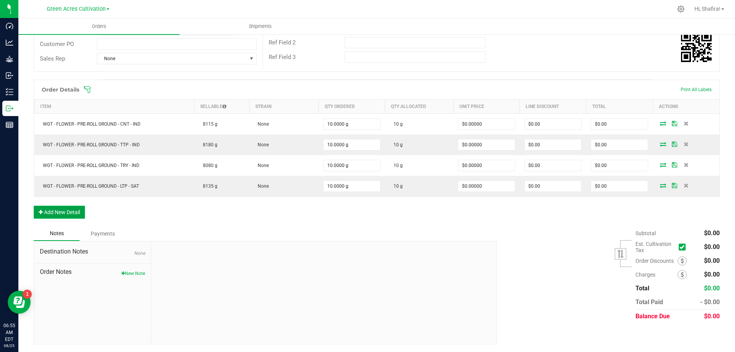
click at [85, 212] on button "Add New Detail" at bounding box center [59, 212] width 51 height 13
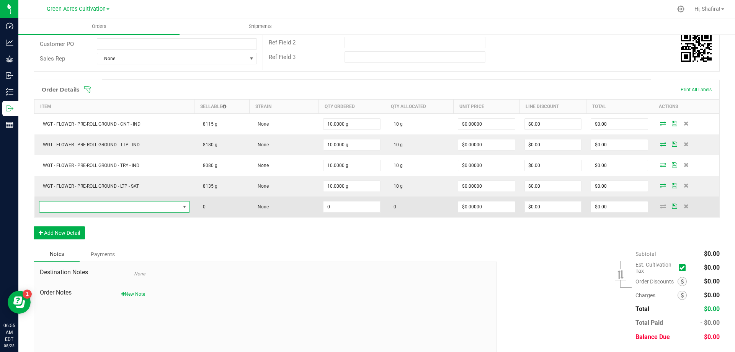
click at [109, 209] on span "NO DATA FOUND" at bounding box center [109, 206] width 140 height 11
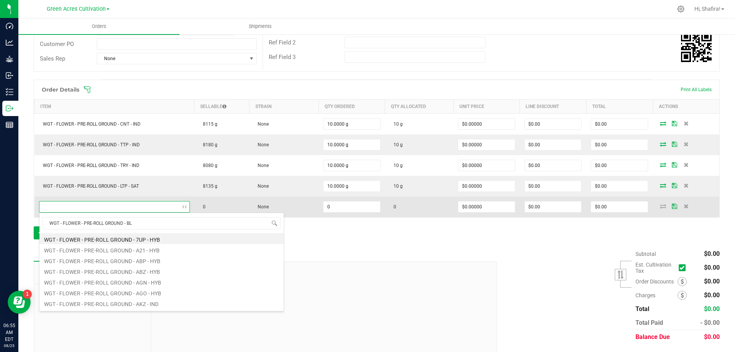
type input "WGT - FLOWER - PRE-ROLL GROUND - BLM"
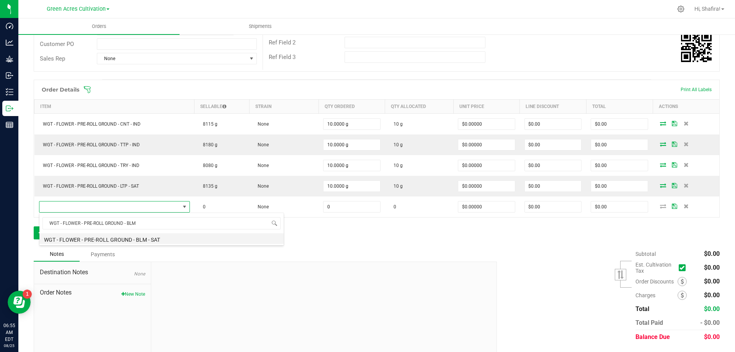
click at [168, 242] on li "WGT - FLOWER - PRE-ROLL GROUND - BLM - SAT" at bounding box center [161, 238] width 244 height 11
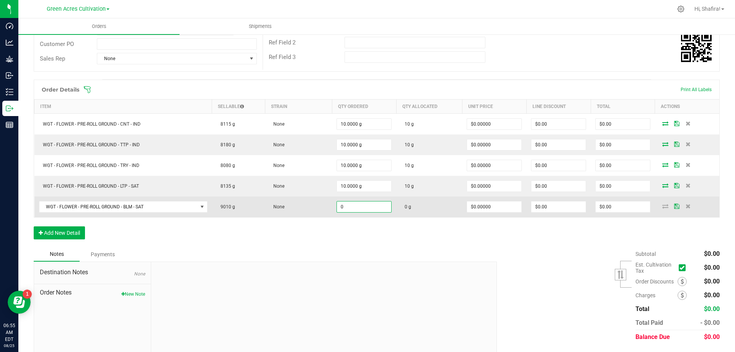
click at [379, 207] on input "0" at bounding box center [364, 206] width 54 height 11
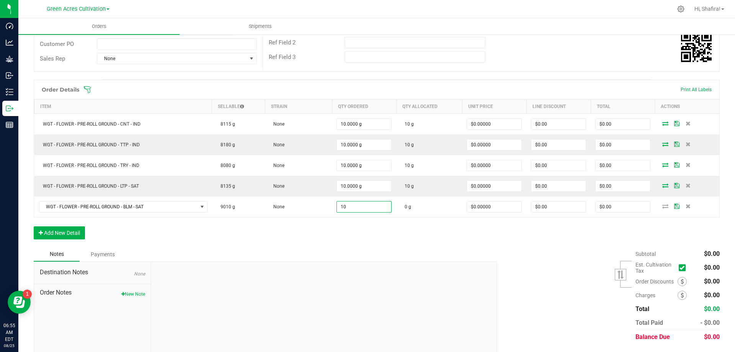
type input "10.0000 g"
click at [379, 249] on div "Notes Payments" at bounding box center [262, 254] width 457 height 15
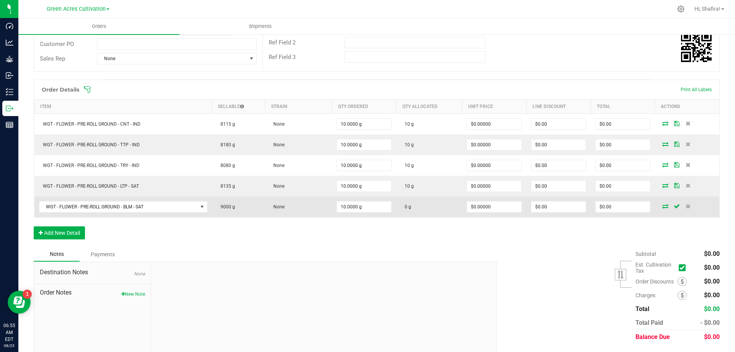
click at [662, 207] on icon at bounding box center [665, 206] width 6 height 5
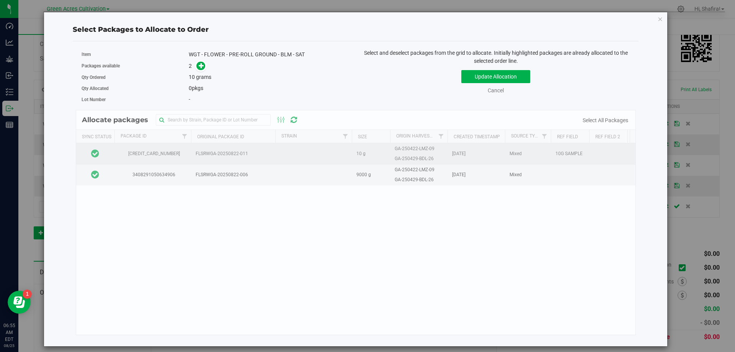
click at [110, 153] on td at bounding box center [95, 153] width 38 height 21
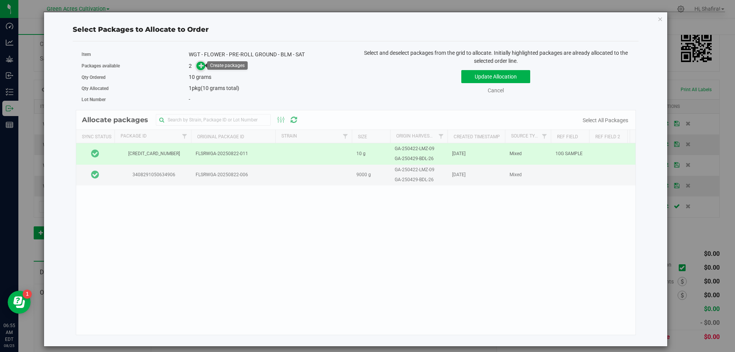
click at [198, 66] on span at bounding box center [201, 65] width 10 height 10
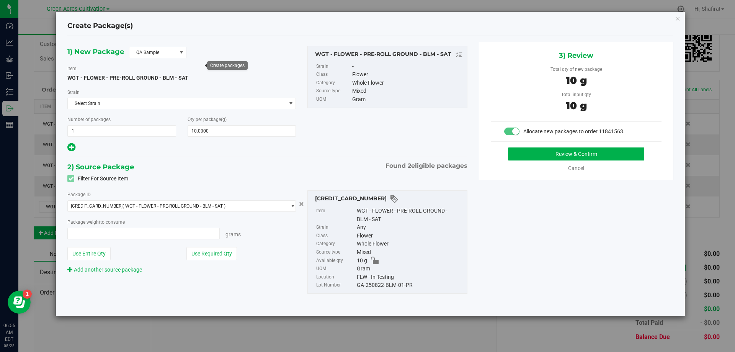
type input "10.0000 g"
click at [155, 53] on span "QA Sample" at bounding box center [152, 52] width 47 height 11
drag, startPoint x: 154, startPoint y: 87, endPoint x: 195, endPoint y: 105, distance: 44.9
click at [153, 87] on li "R&D Sample" at bounding box center [157, 86] width 57 height 11
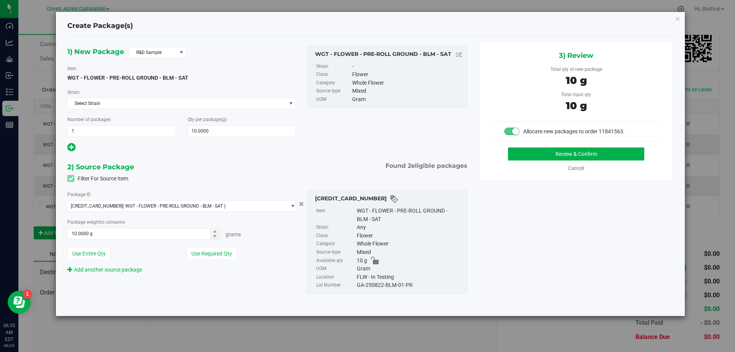
click at [363, 281] on div "GA-250822-BLM-01-PR" at bounding box center [410, 285] width 106 height 8
click at [366, 284] on div "GA-250822-BLM-01-PR" at bounding box center [410, 285] width 106 height 8
copy div "GA-250822-BLM-01-PR"
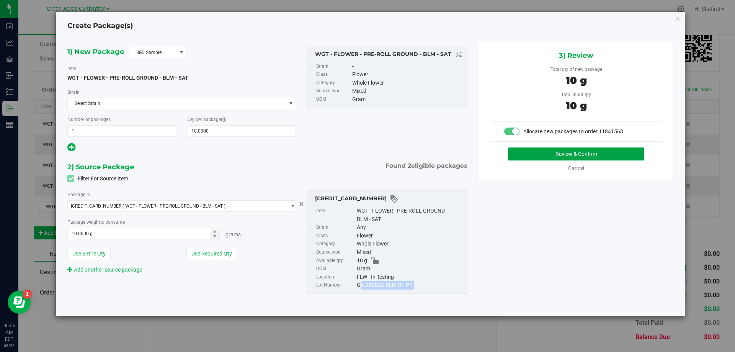
click at [603, 150] on button "Review & Confirm" at bounding box center [576, 153] width 136 height 13
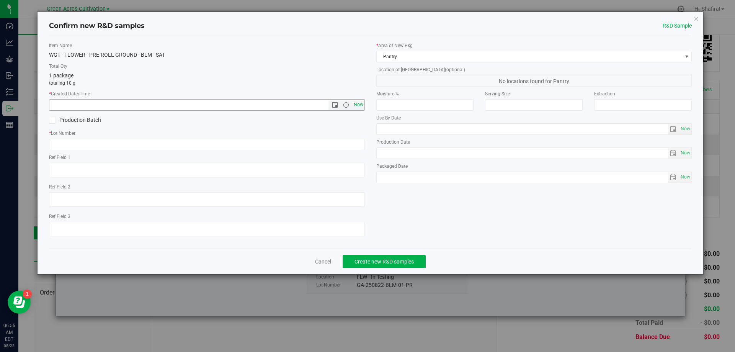
click at [358, 105] on span "Now" at bounding box center [358, 104] width 13 height 11
type input "[DATE] 6:55 AM"
paste input "GA-250822-BLM-01-PR"
type input "GA-250822-BLM-01-PR"
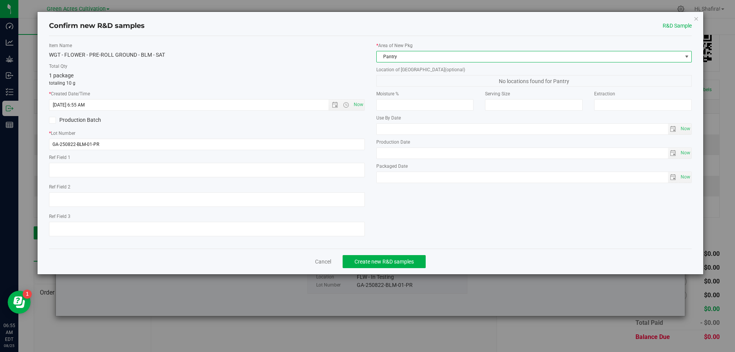
click at [496, 60] on span "Pantry" at bounding box center [529, 56] width 305 height 11
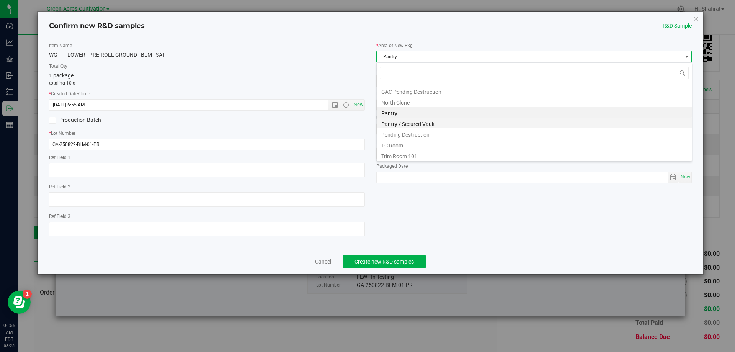
scroll to position [106, 0]
drag, startPoint x: 405, startPoint y: 127, endPoint x: 407, endPoint y: 117, distance: 10.9
click at [407, 117] on li "Pantry / Secured Vault" at bounding box center [534, 121] width 315 height 11
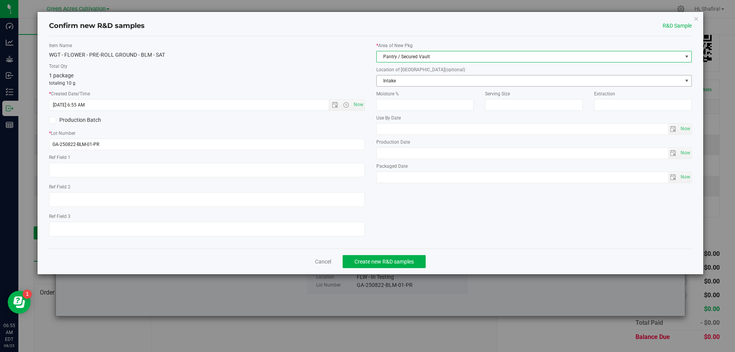
click at [407, 77] on span "Intake" at bounding box center [529, 80] width 305 height 11
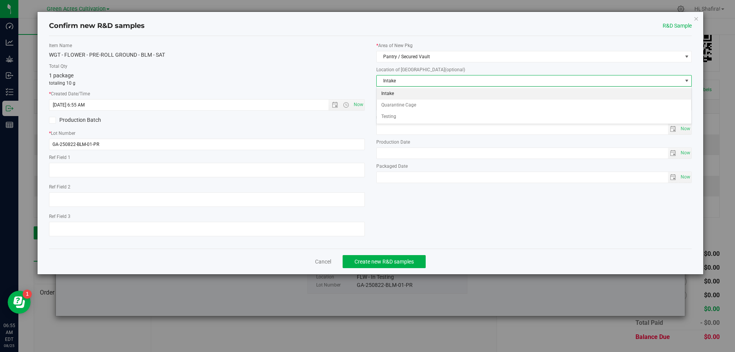
click at [400, 90] on li "Intake" at bounding box center [534, 93] width 315 height 11
click at [375, 264] on span "Create new R&D samples" at bounding box center [383, 261] width 59 height 6
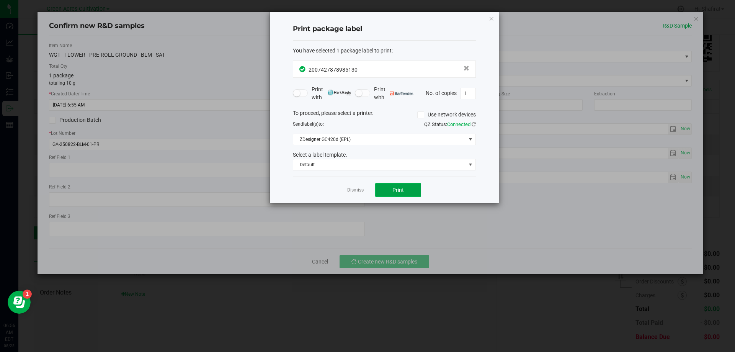
click at [391, 189] on button "Print" at bounding box center [398, 190] width 46 height 14
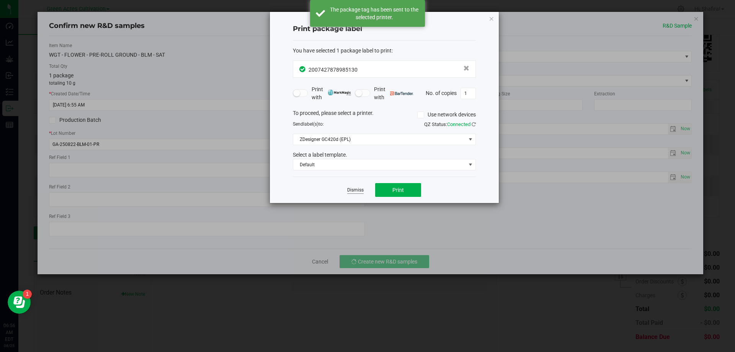
click at [358, 189] on link "Dismiss" at bounding box center [355, 190] width 16 height 7
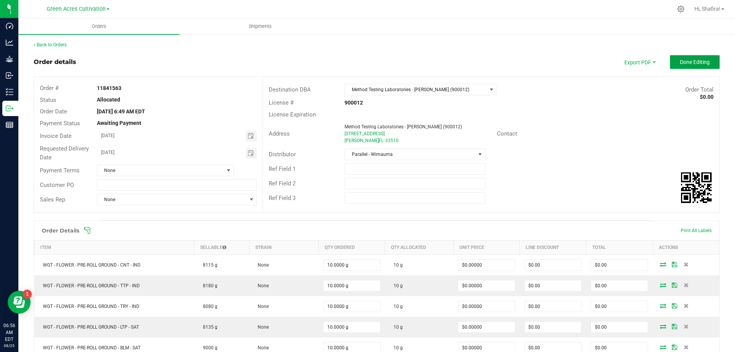
click at [681, 64] on span "Done Editing" at bounding box center [695, 62] width 30 height 6
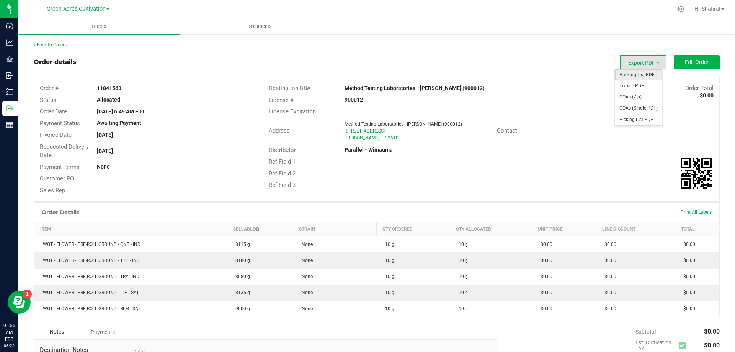
click at [636, 70] on span "Packing List PDF" at bounding box center [638, 74] width 47 height 11
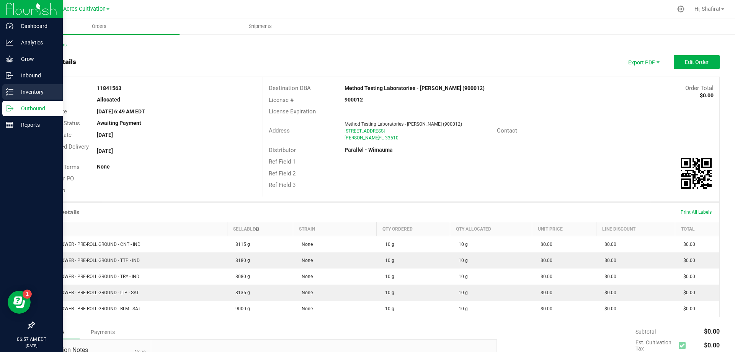
click at [24, 90] on p "Inventory" at bounding box center [36, 91] width 46 height 9
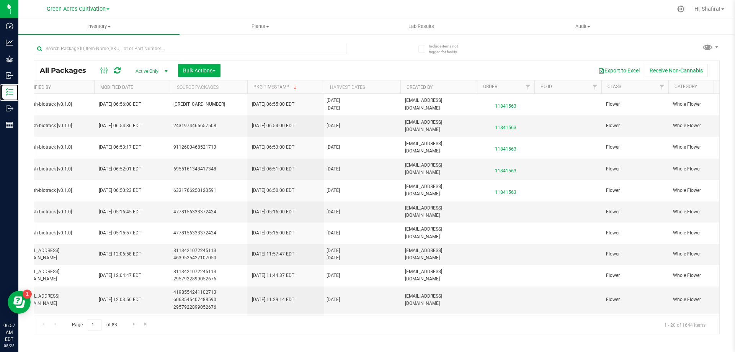
scroll to position [0, 1249]
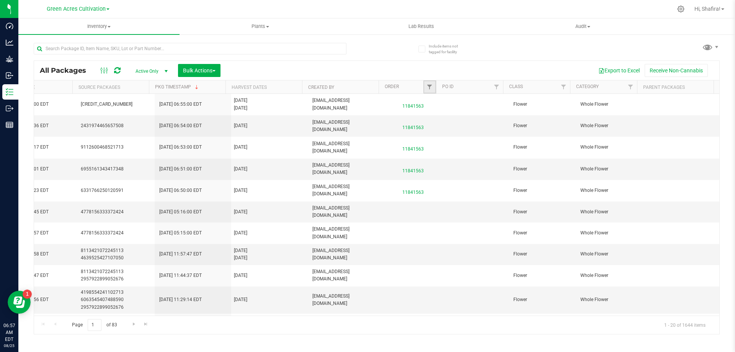
click at [426, 88] on link "Filter" at bounding box center [429, 86] width 13 height 13
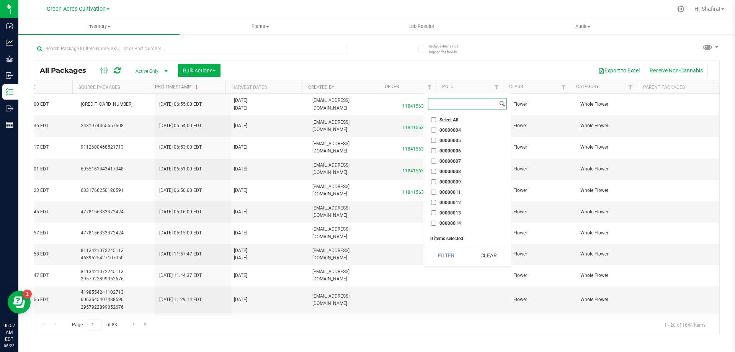
paste input "11841563"
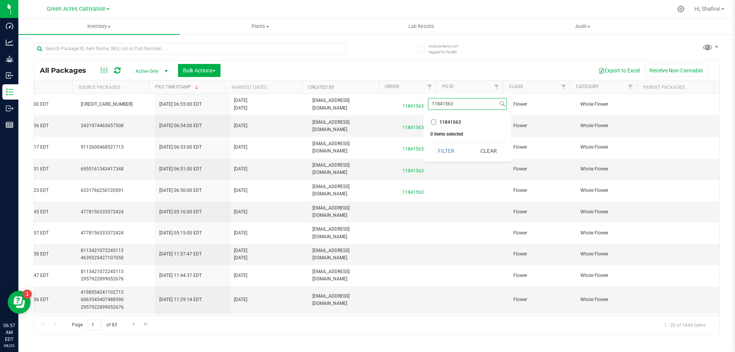
type input "11841563"
click at [432, 124] on input "11841563" at bounding box center [433, 121] width 5 height 5
checkbox input "true"
click at [450, 146] on button "Filter" at bounding box center [446, 150] width 37 height 17
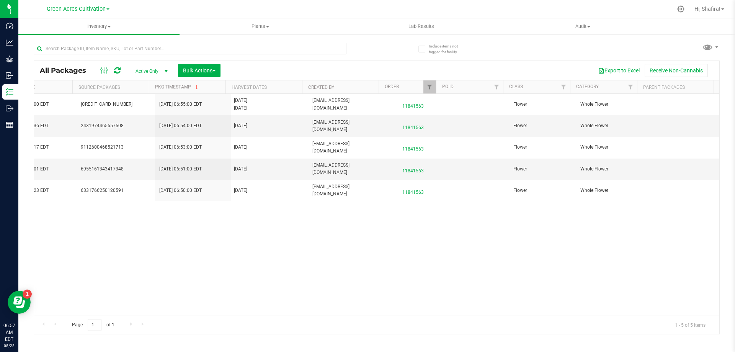
click at [624, 70] on button "Export to Excel" at bounding box center [618, 70] width 51 height 13
